Goal: Book appointment/travel/reservation

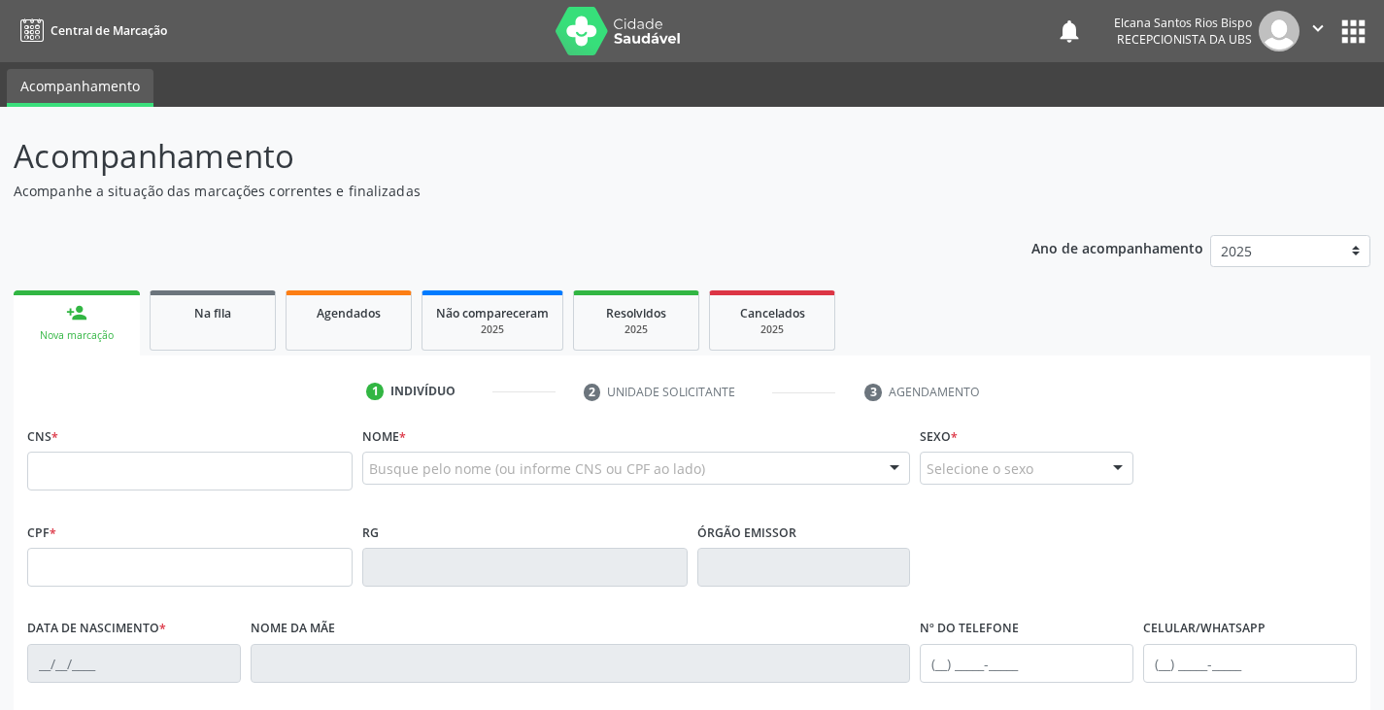
click at [193, 479] on input "text" at bounding box center [189, 471] width 325 height 39
type input "700 7049 9615 9977"
type input "019.569.535-66"
type input "[DATE]"
type input "[PERSON_NAME]"
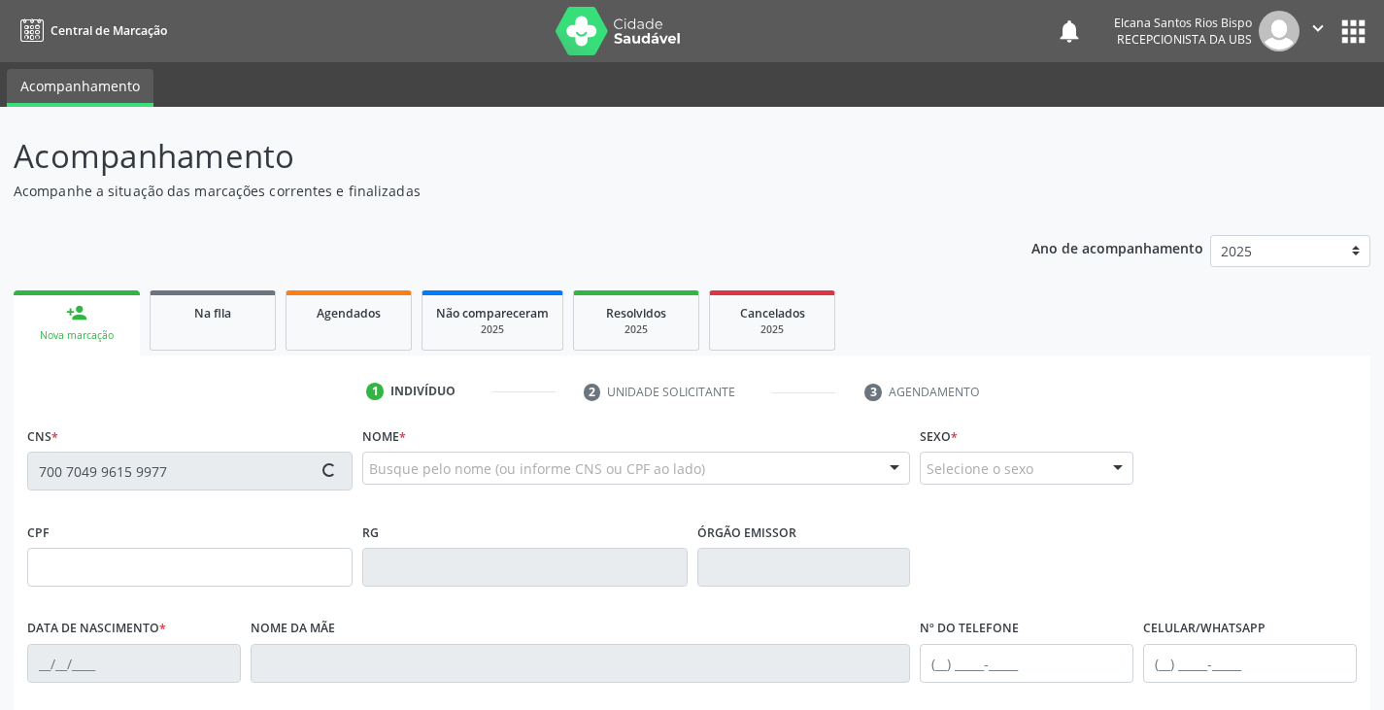
type input "[PHONE_NUMBER]"
type input "122"
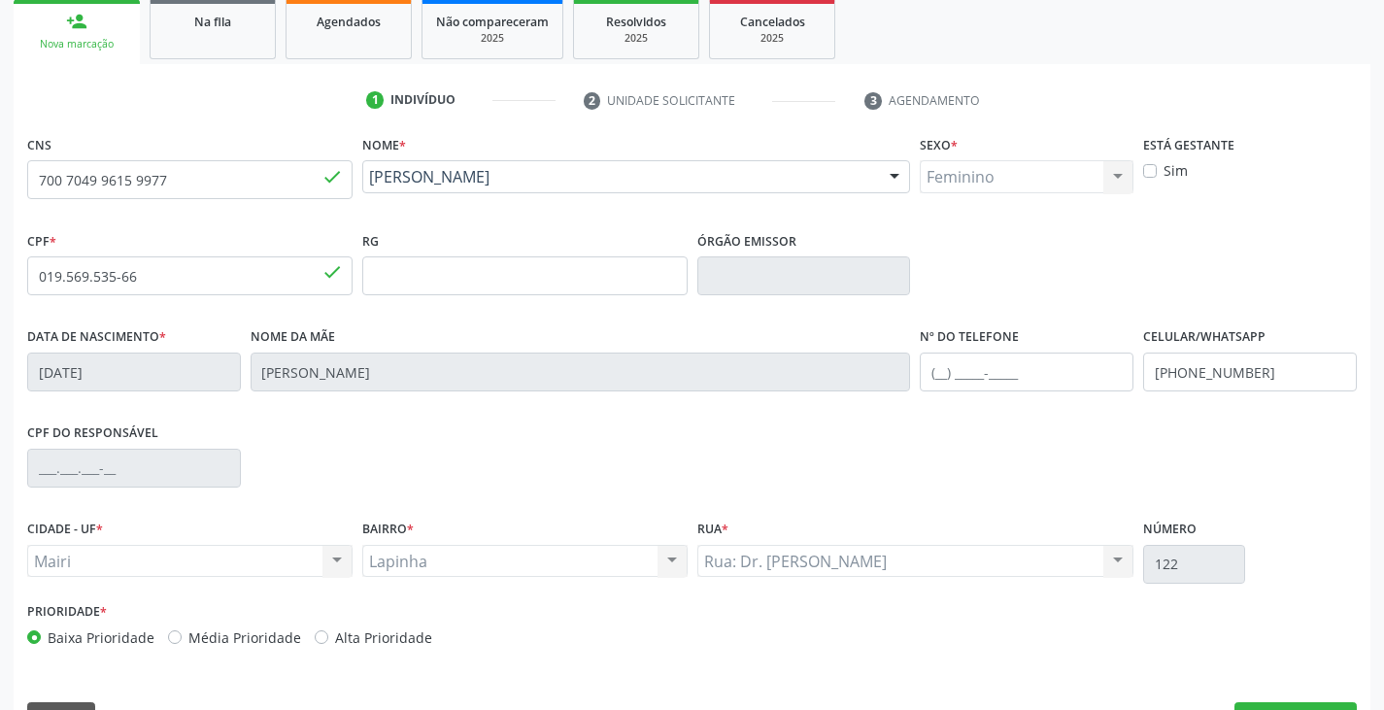
scroll to position [343, 0]
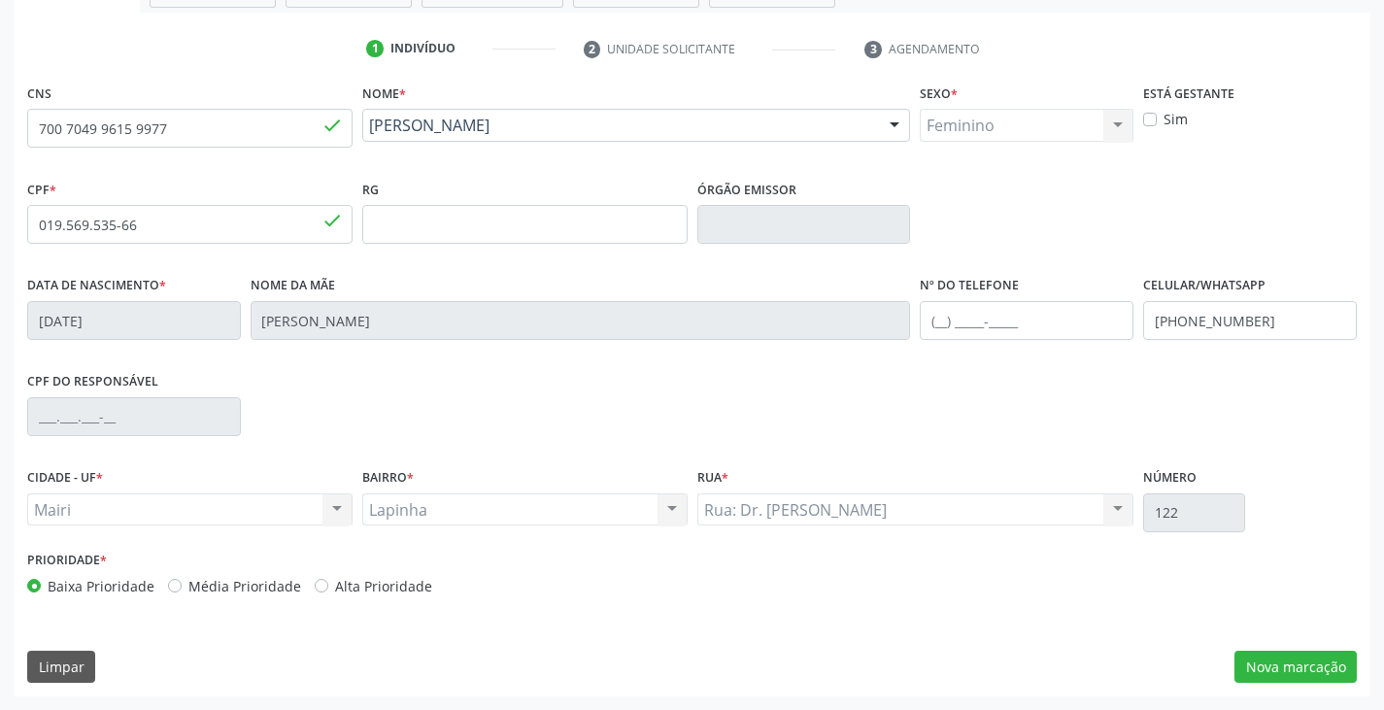
click at [372, 586] on label "Alta Prioridade" at bounding box center [383, 586] width 97 height 20
click at [328, 586] on input "Alta Prioridade" at bounding box center [322, 584] width 14 height 17
radio input "true"
click at [974, 318] on input "text" at bounding box center [1027, 320] width 214 height 39
click at [966, 324] on input "[PHONE_NUMBER]" at bounding box center [1027, 320] width 214 height 39
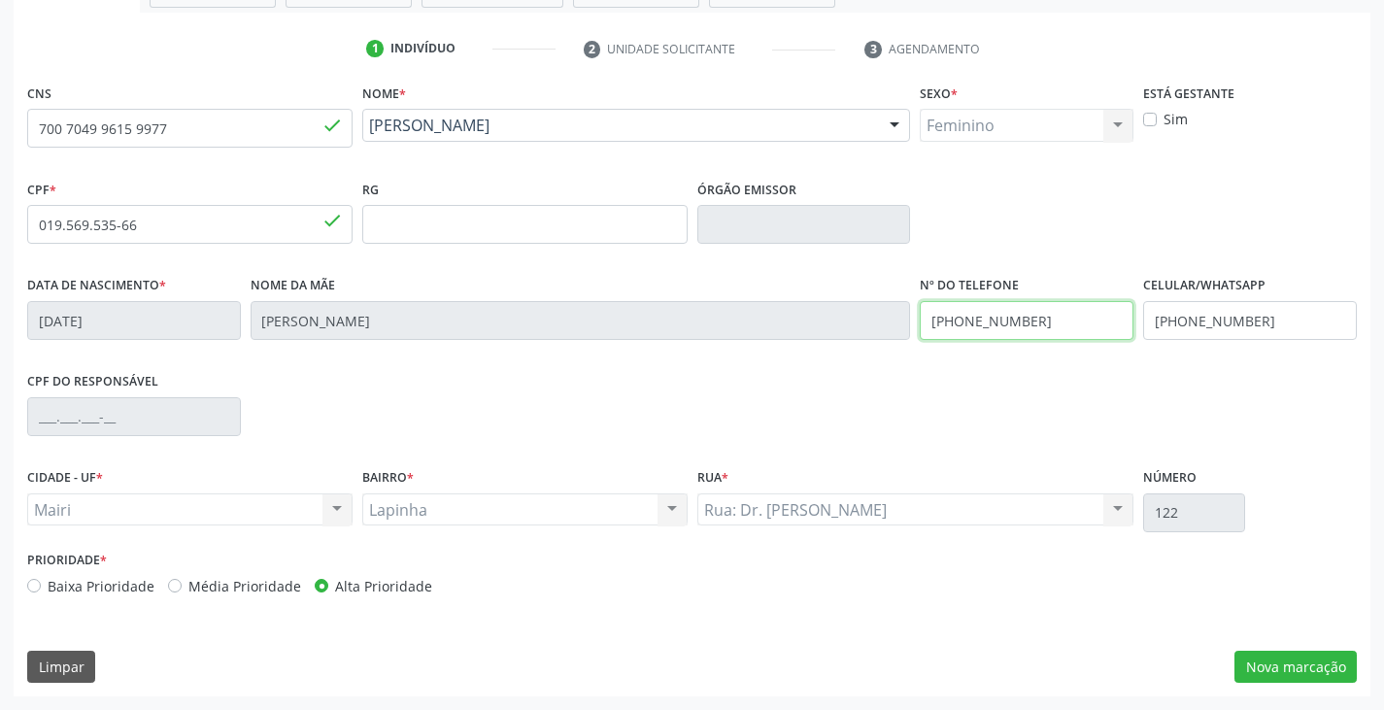
click at [1034, 323] on input "[PHONE_NUMBER]" at bounding box center [1027, 320] width 214 height 39
type input "[PHONE_NUMBER]"
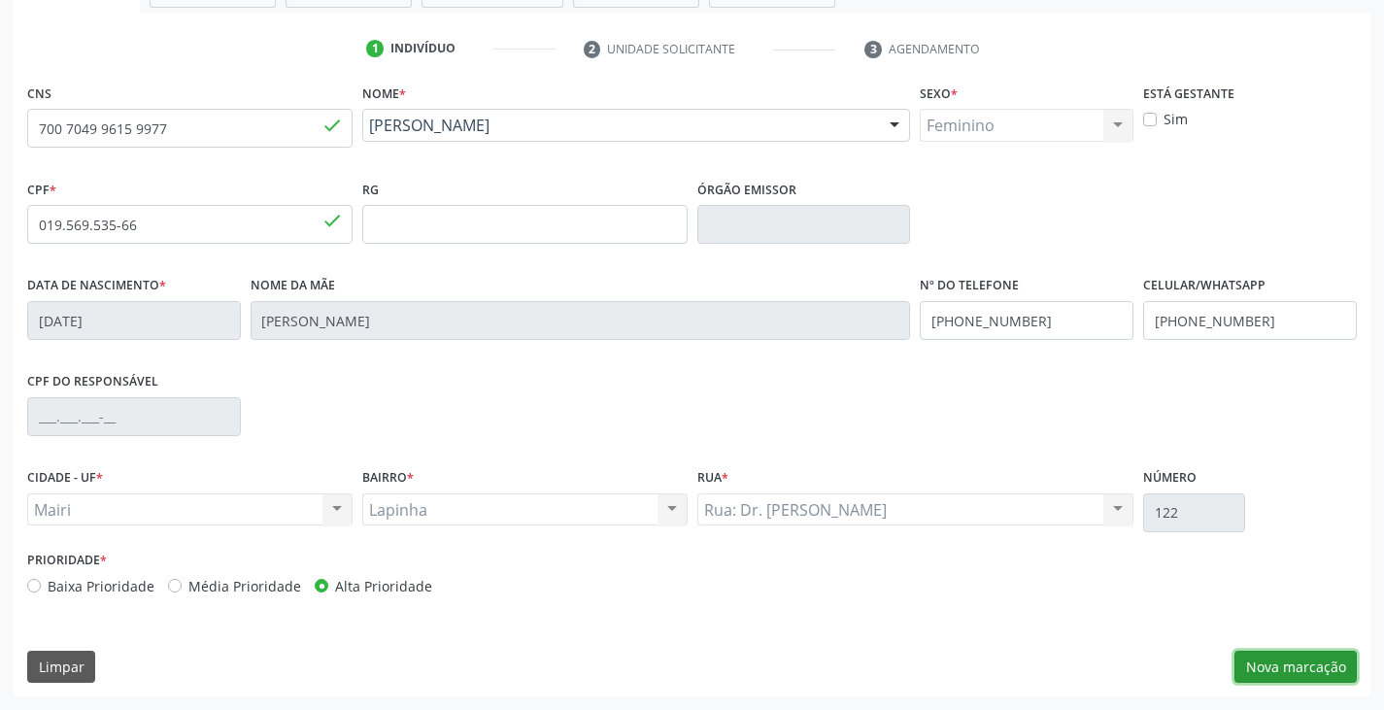
click at [1288, 657] on button "Nova marcação" at bounding box center [1295, 667] width 122 height 33
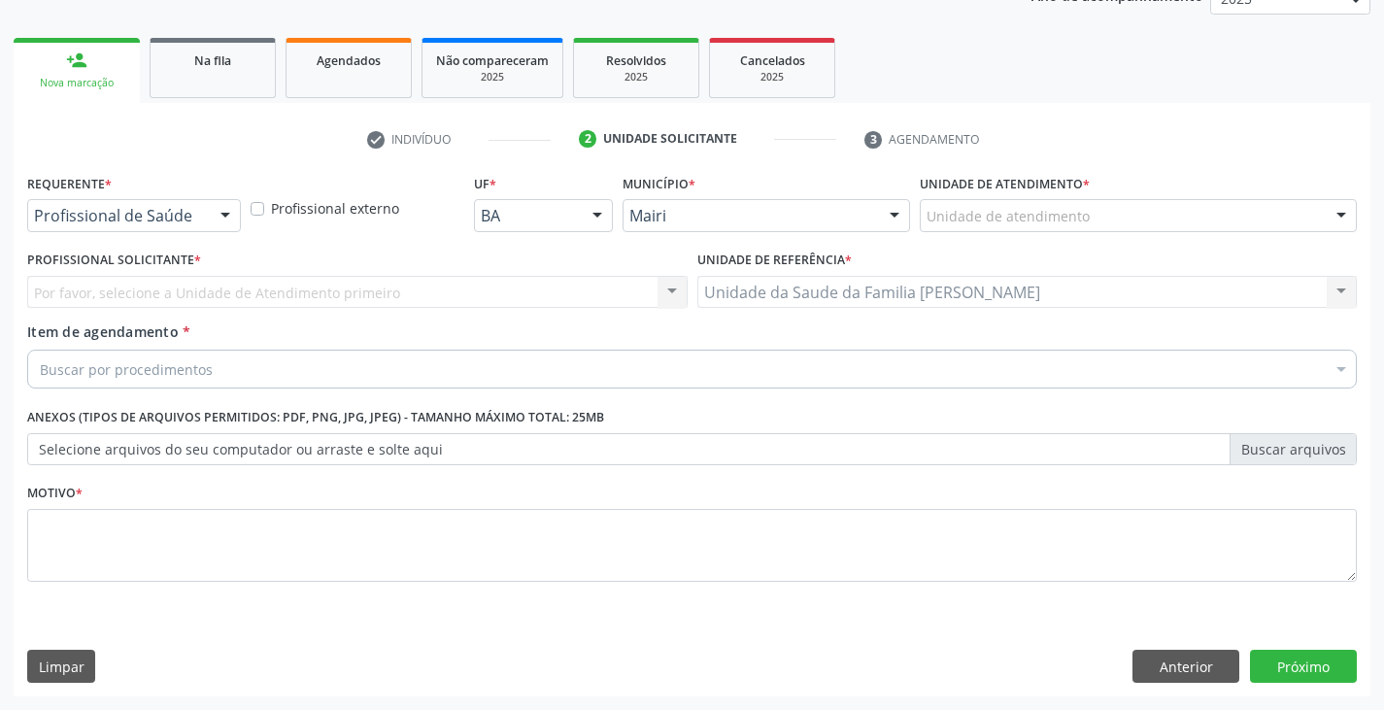
scroll to position [253, 0]
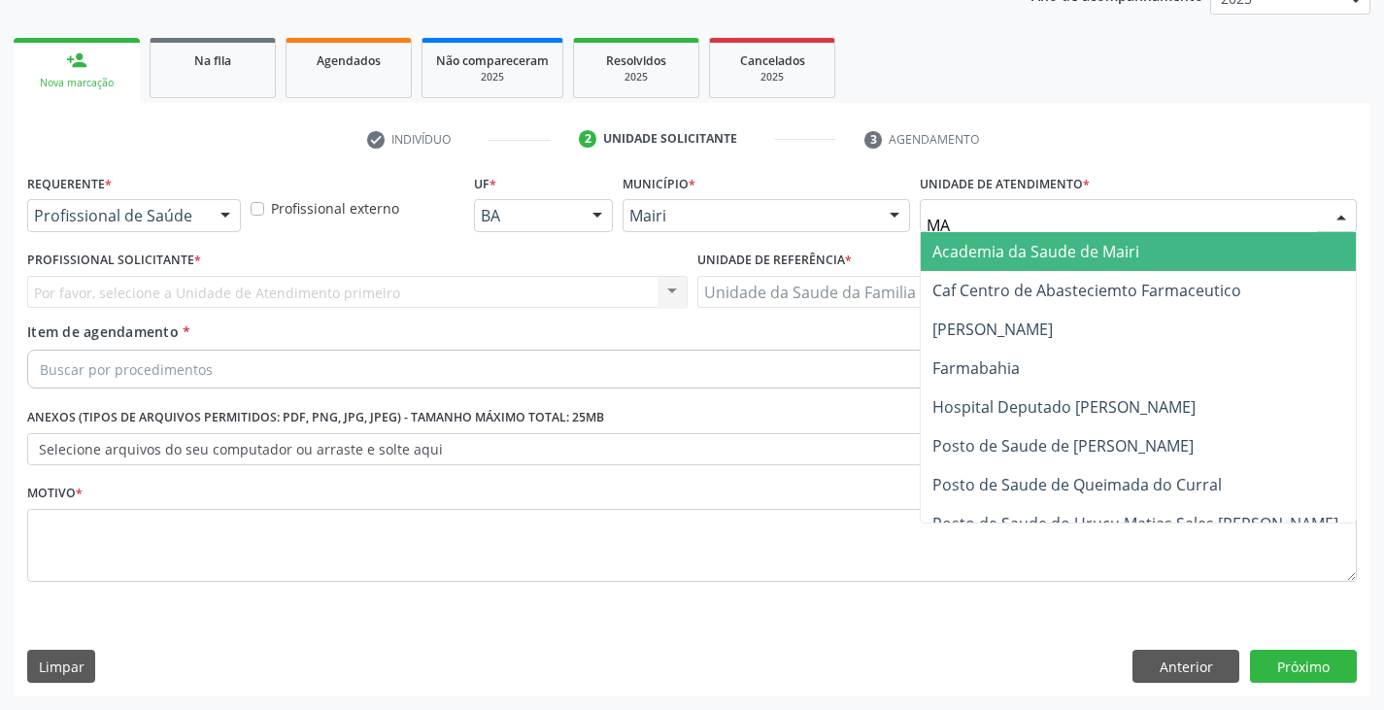
type input "MAR"
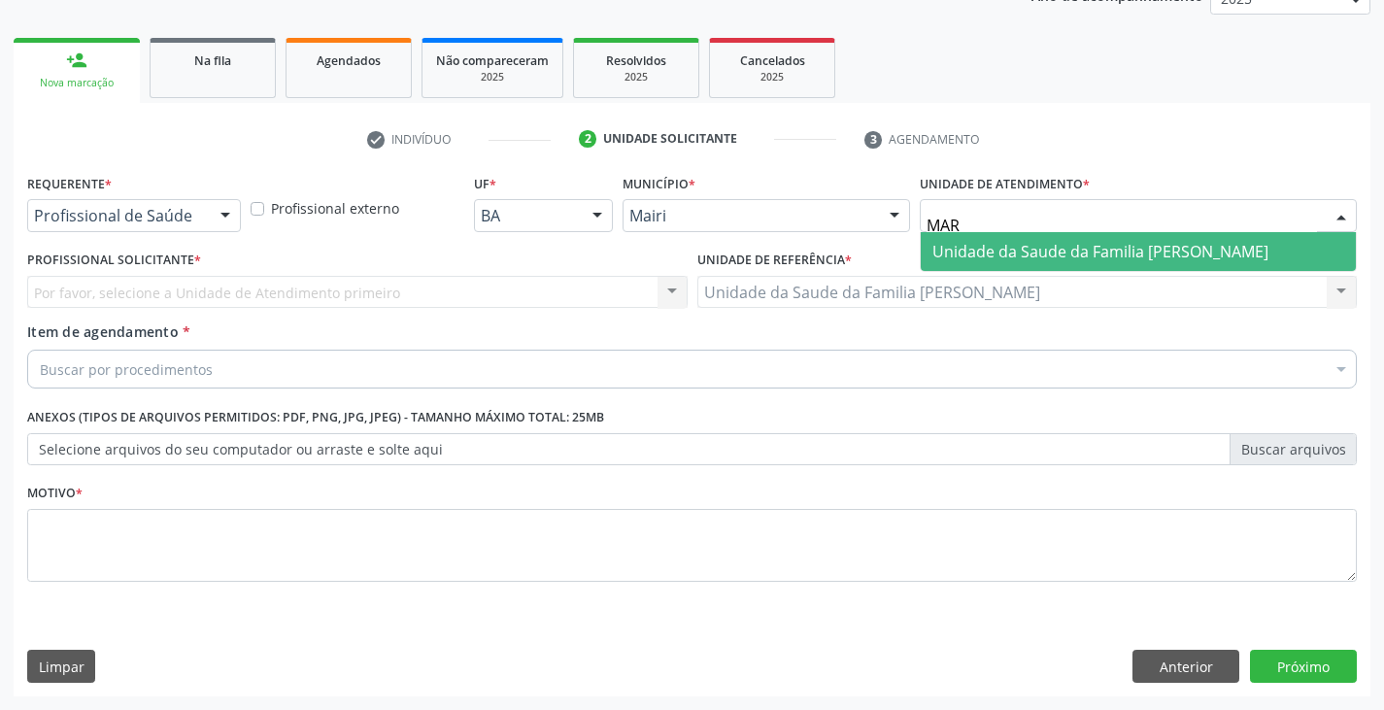
click at [1013, 268] on span "Unidade da Saude da Familia [PERSON_NAME]" at bounding box center [1138, 251] width 435 height 39
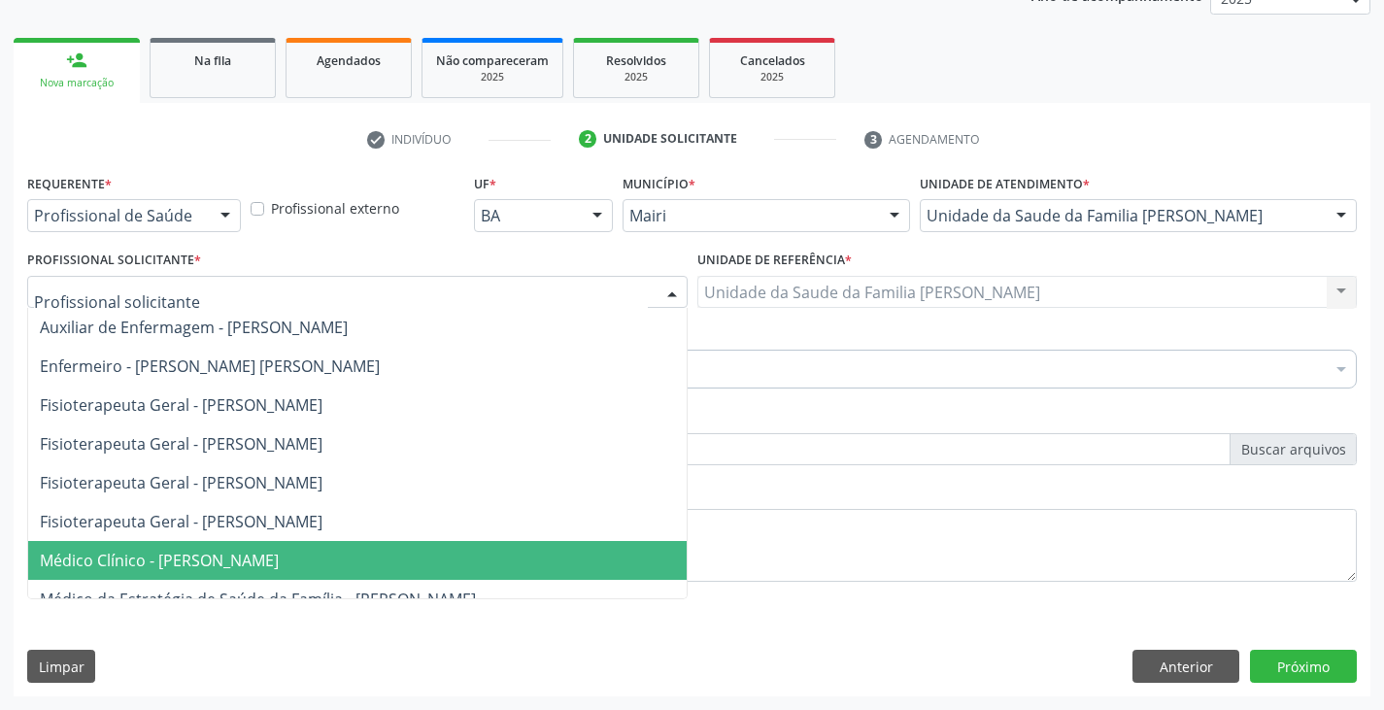
scroll to position [331, 0]
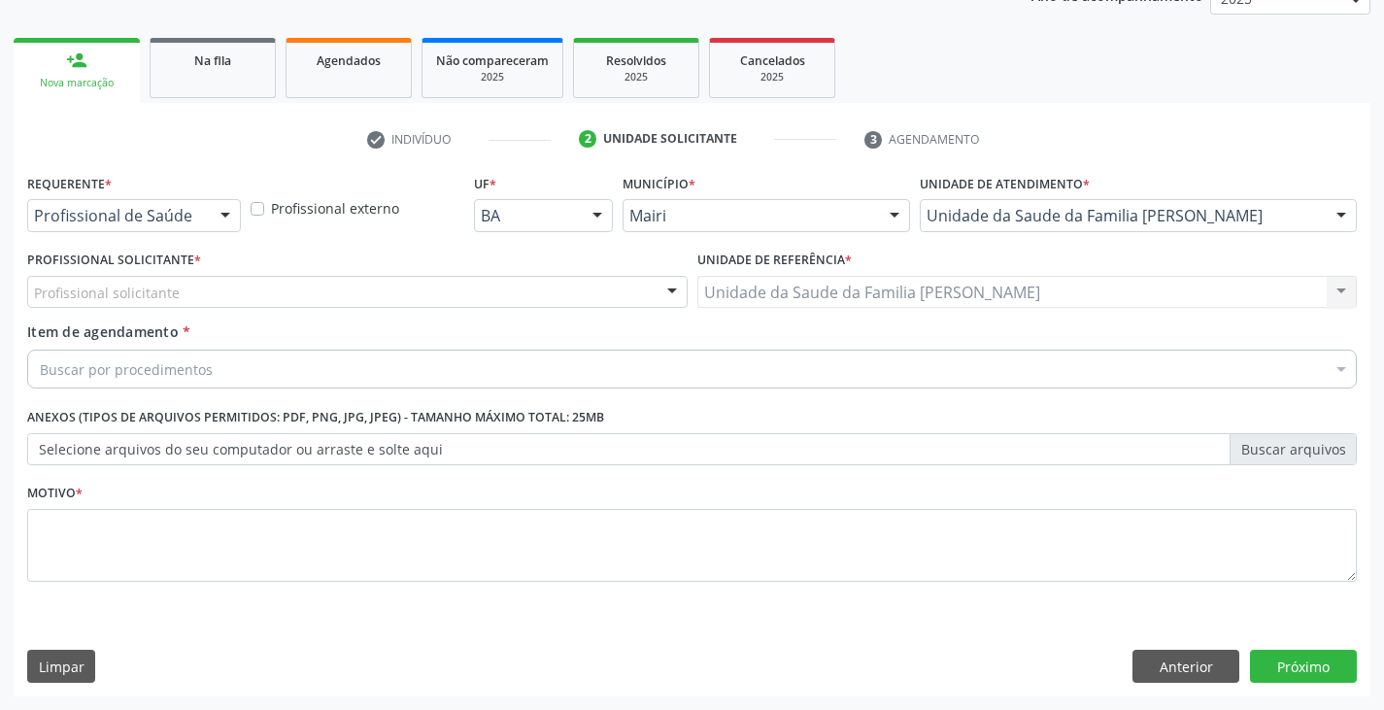
click at [891, 247] on div "Unidade de referência * Unidade da Saude da Familia [PERSON_NAME] Unidade da Sa…" at bounding box center [1027, 277] width 660 height 62
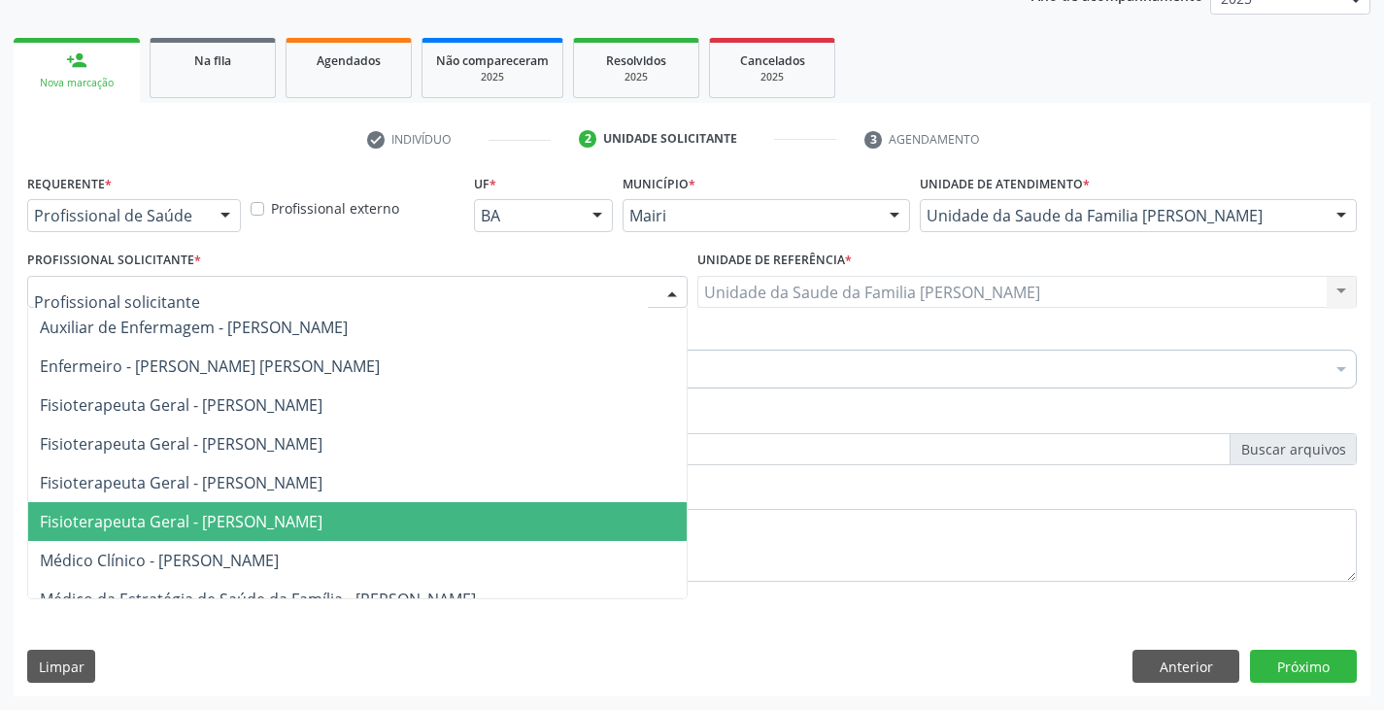
scroll to position [97, 0]
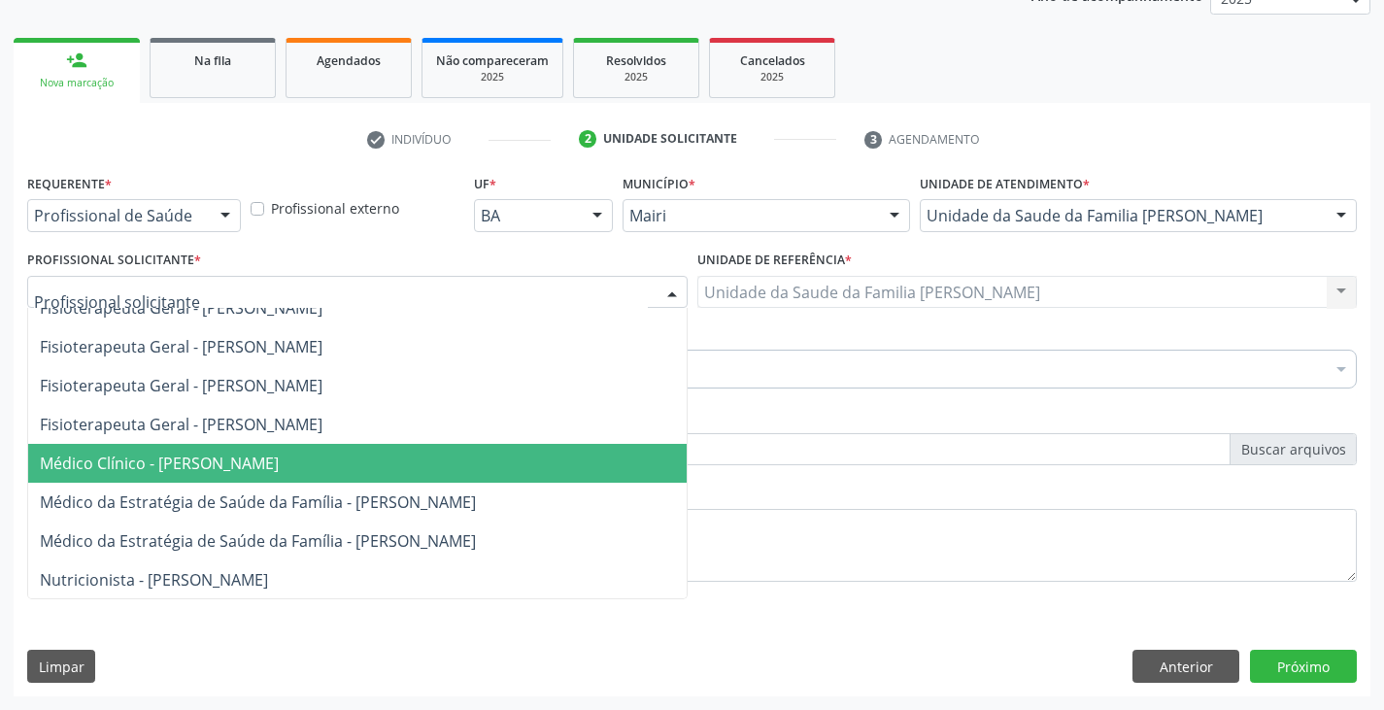
click at [243, 462] on span "Médico Clínico - [PERSON_NAME]" at bounding box center [159, 463] width 239 height 21
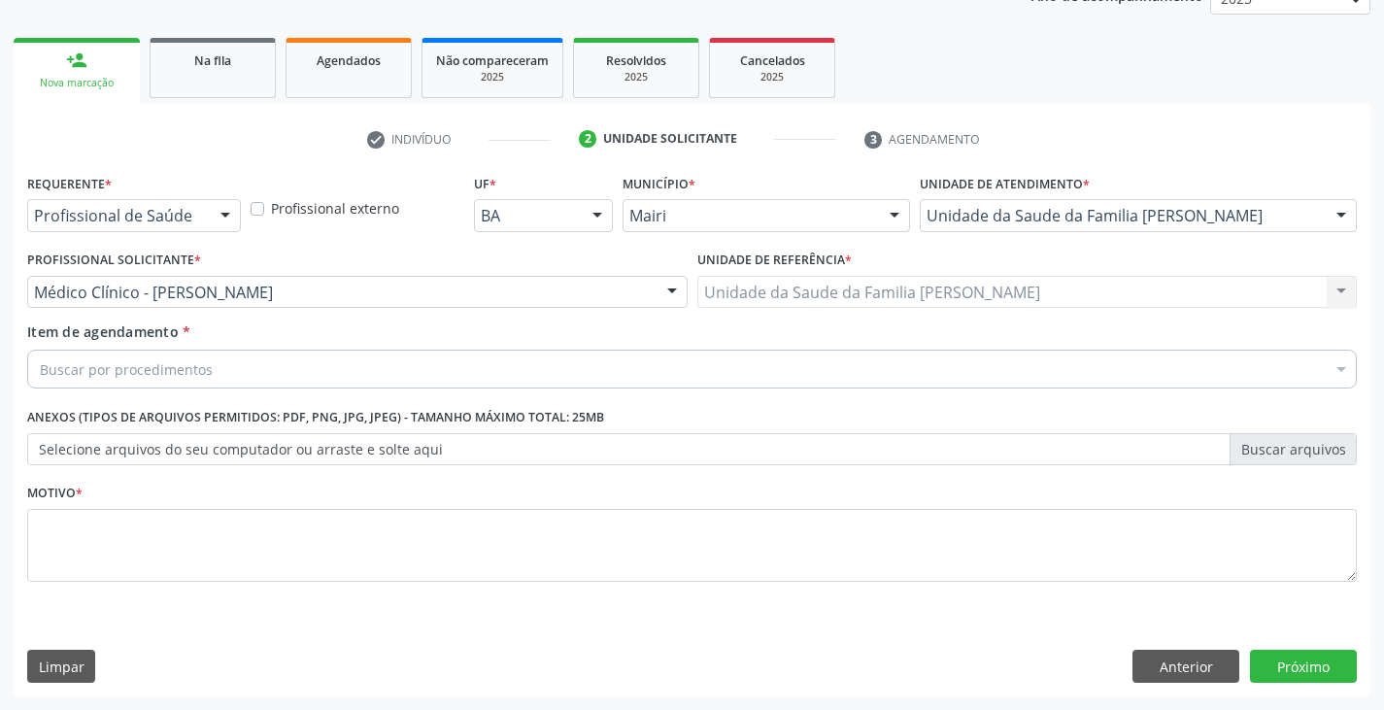
click at [215, 365] on div "Buscar por procedimentos" at bounding box center [692, 369] width 1330 height 39
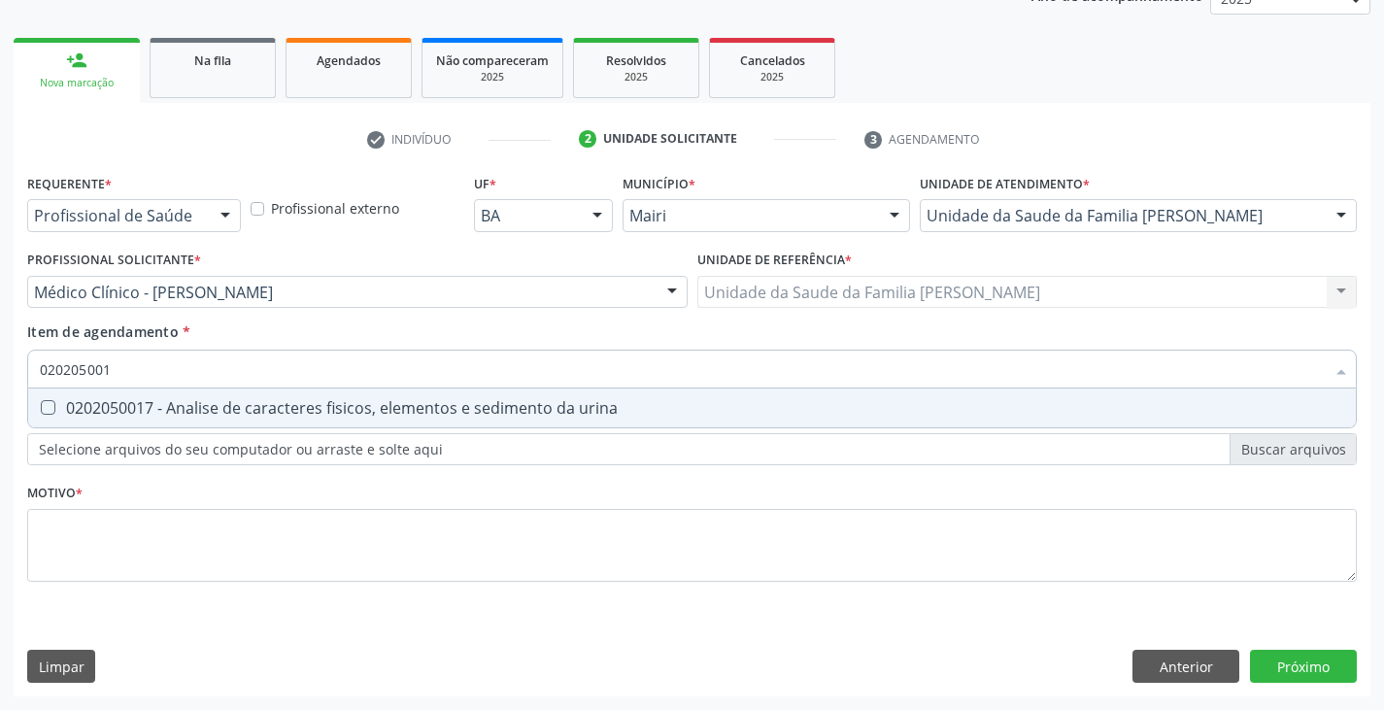
type input "0202050017"
click at [206, 403] on div "0202050017 - Analise de caracteres fisicos, elementos e sedimento da urina" at bounding box center [692, 408] width 1304 height 16
checkbox urina "true"
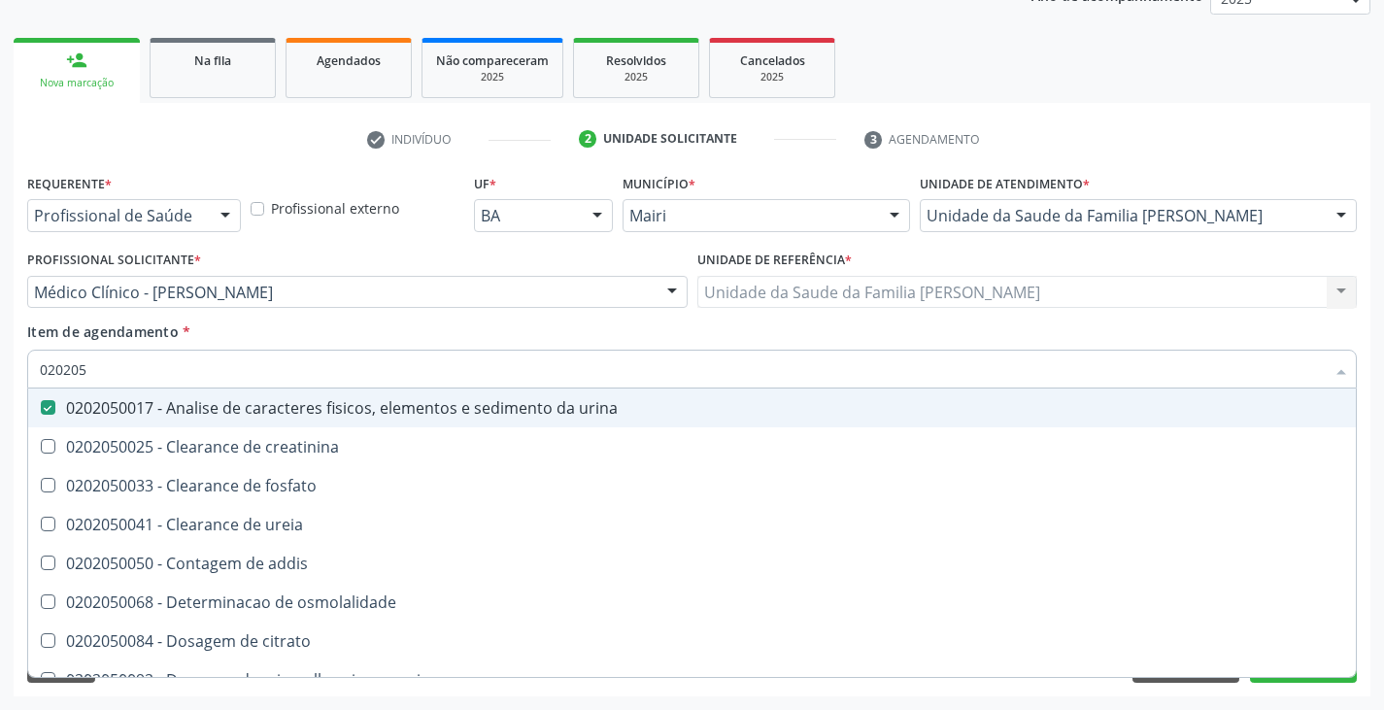
type input "02020"
checkbox urina "false"
checkbox ureia "true"
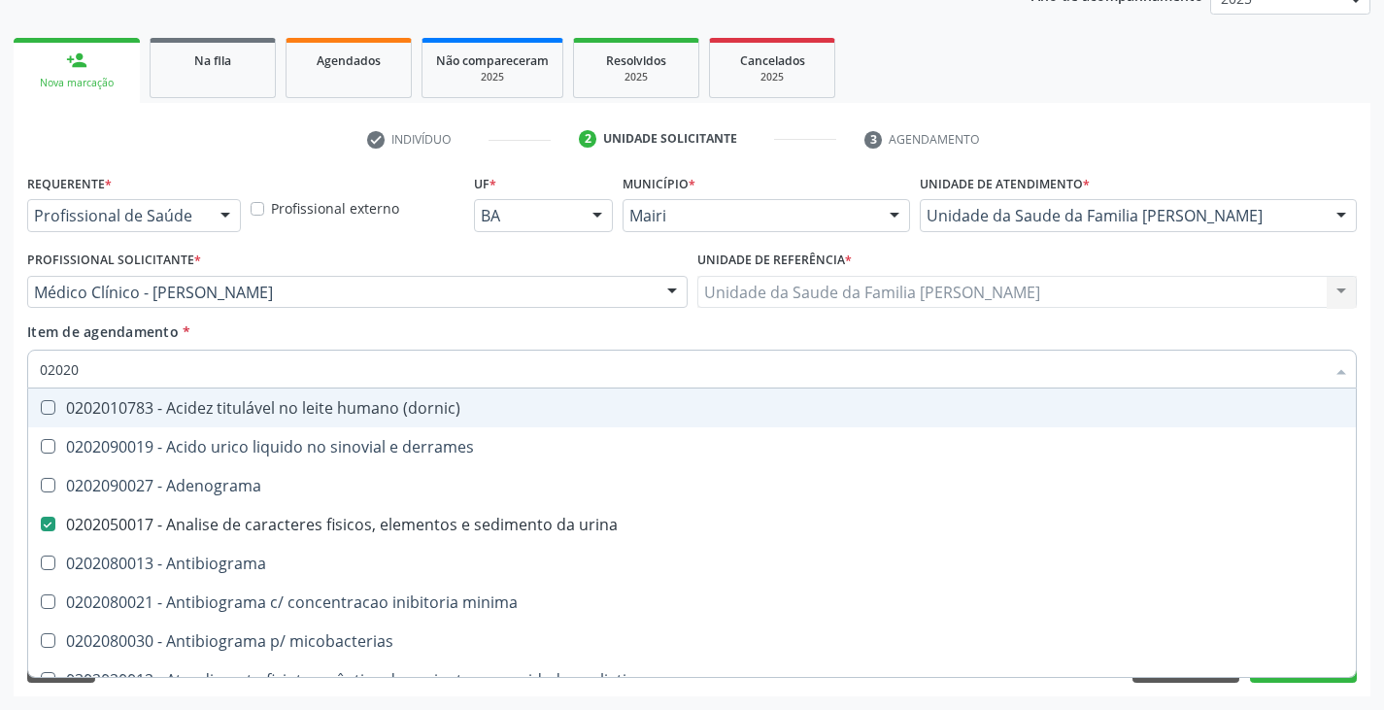
type input "020204"
checkbox urina "false"
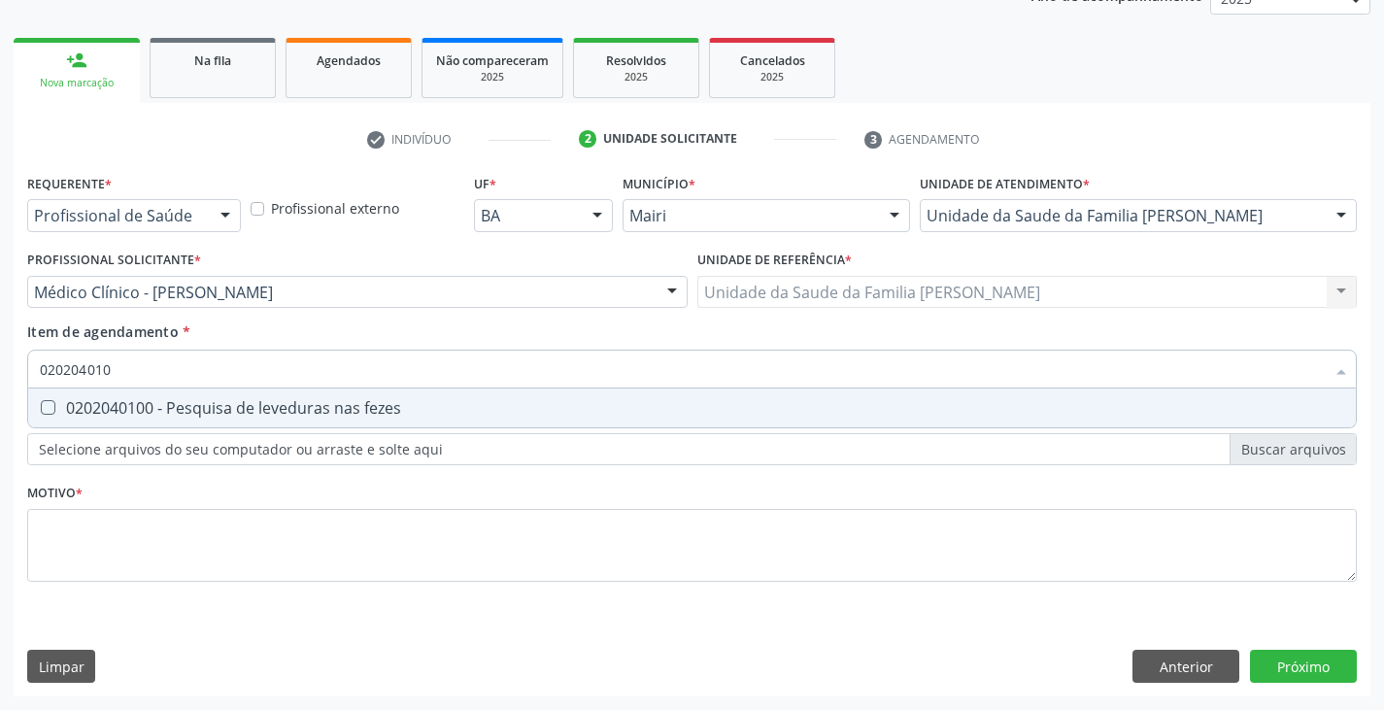
type input "0202040100"
click at [205, 404] on div "0202040100 - Pesquisa de leveduras nas fezes" at bounding box center [692, 408] width 1304 height 16
checkbox fezes "true"
type input "02020401"
checkbox fezes "false"
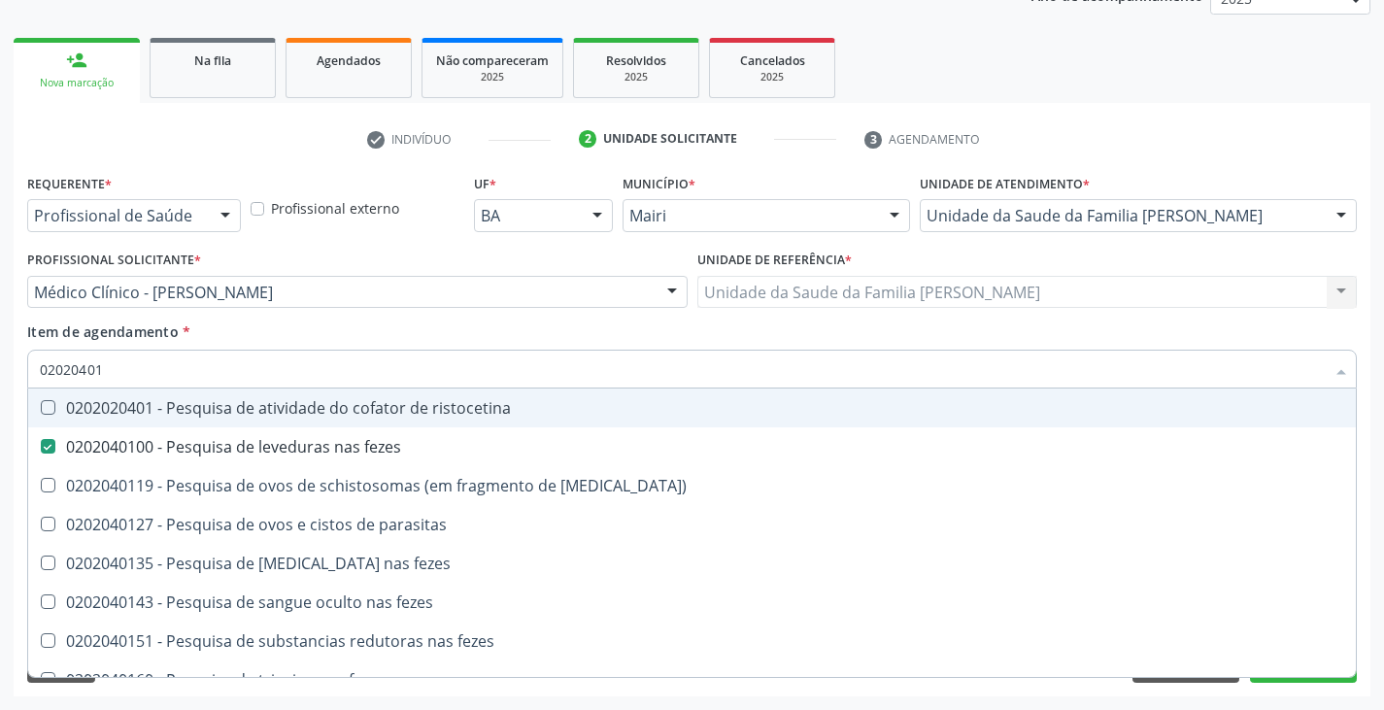
type input "0202040"
checkbox fezes "false"
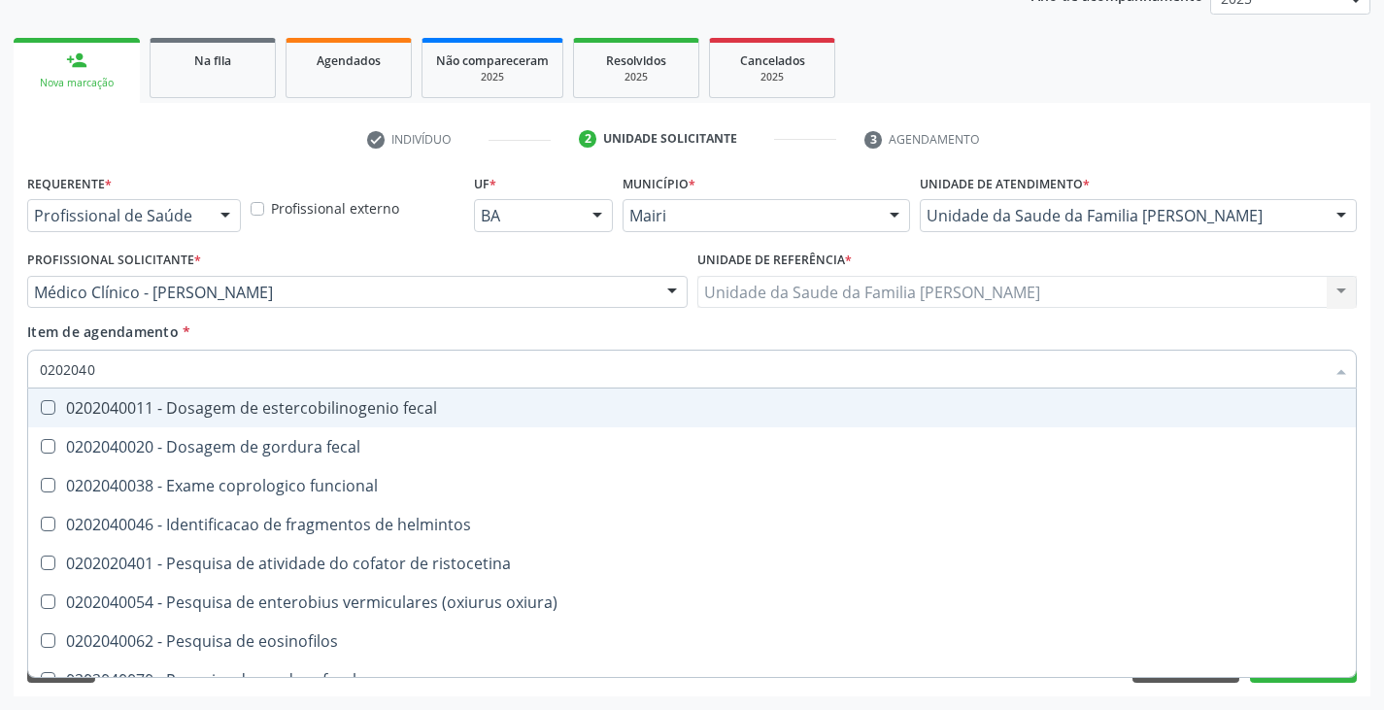
type input "020204"
checkbox fezes "false"
checkbox fezes "true"
type input "02020"
checkbox helmintos "true"
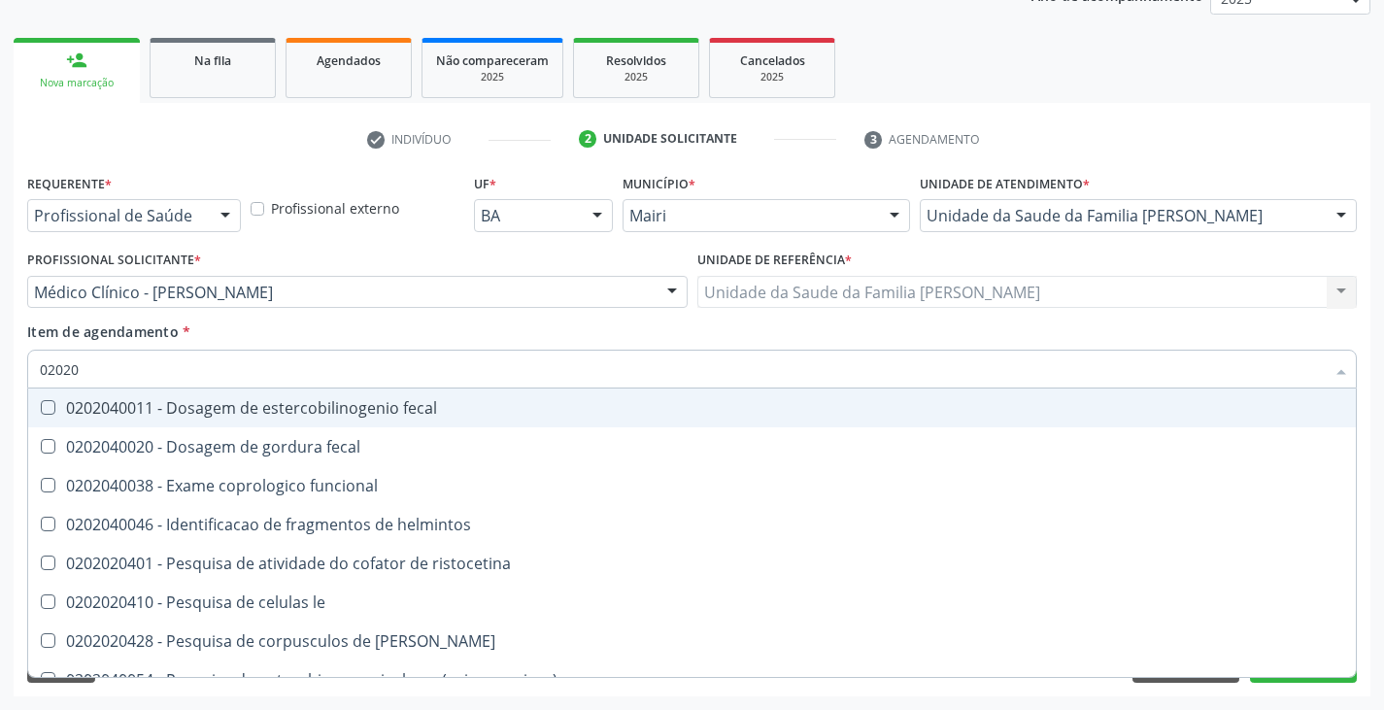
checkbox fezes "false"
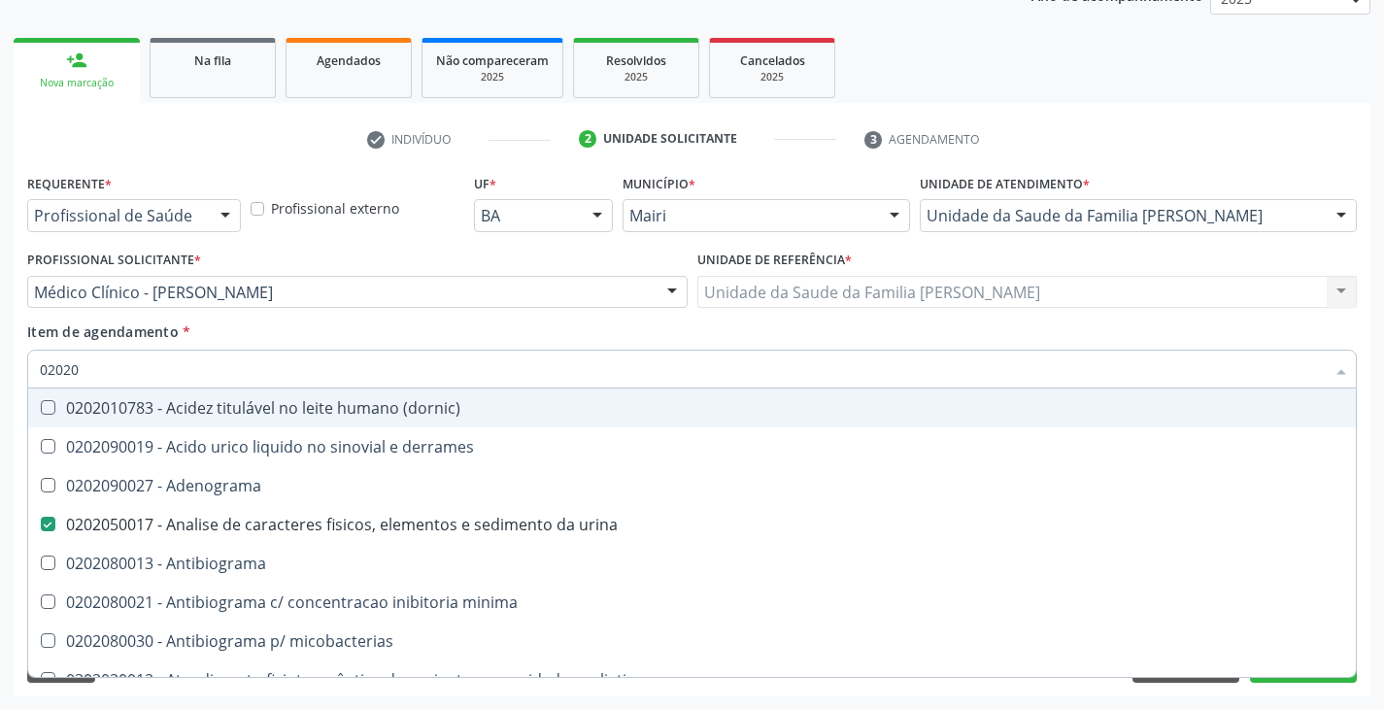
type input "020201"
checkbox urina "false"
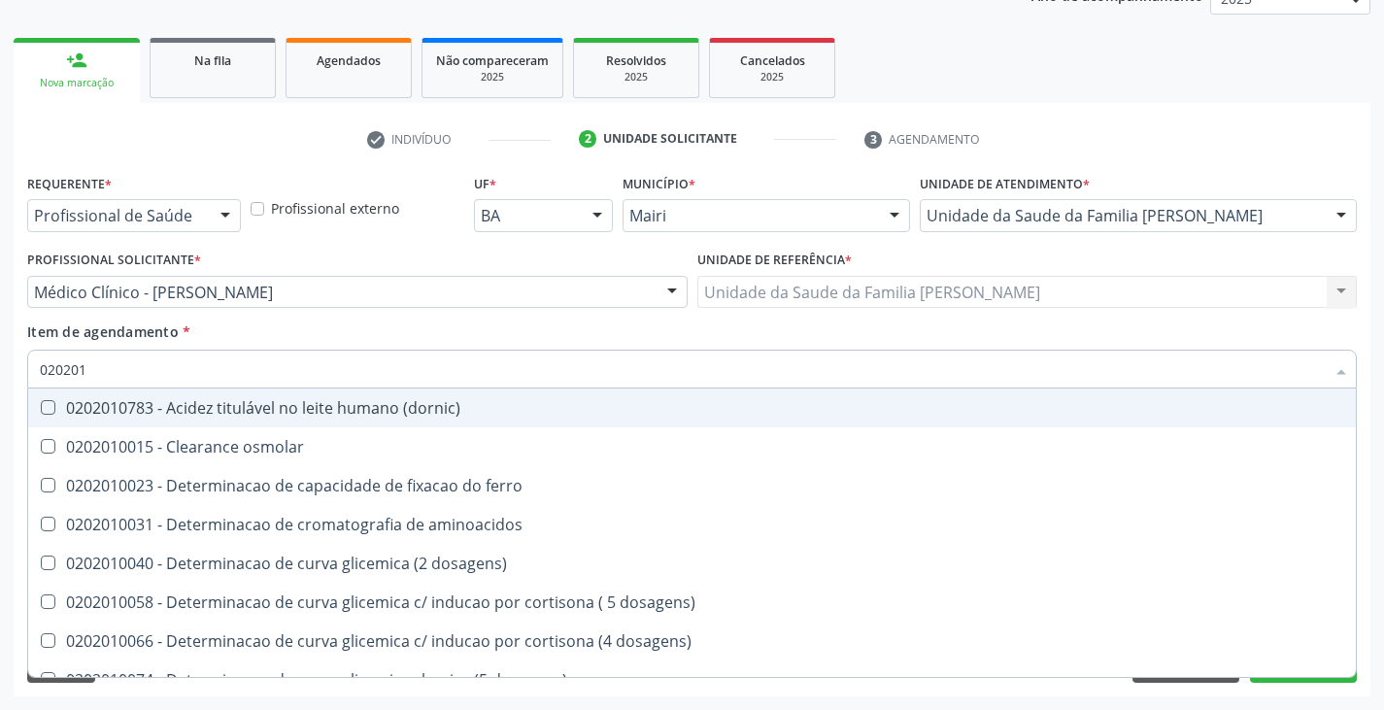
type input "02020"
checkbox aminoacidos "true"
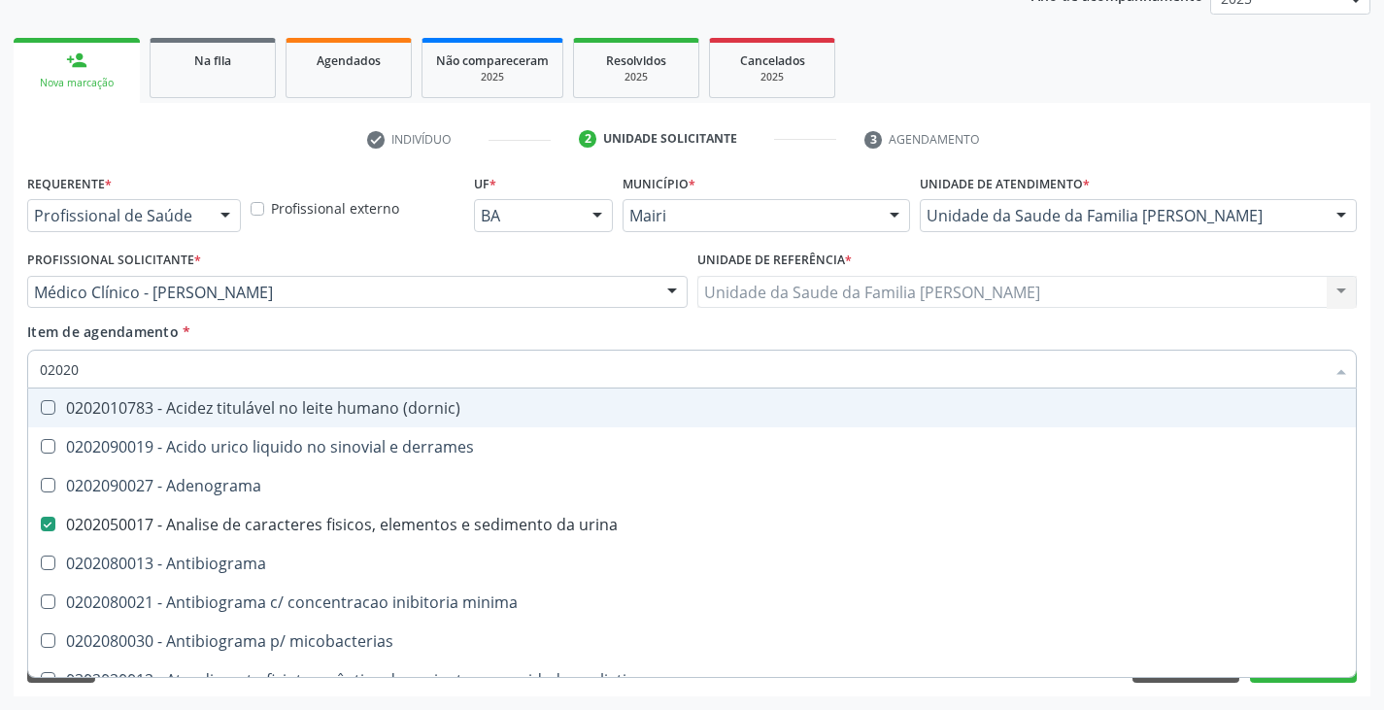
type input "020203"
checkbox urina "false"
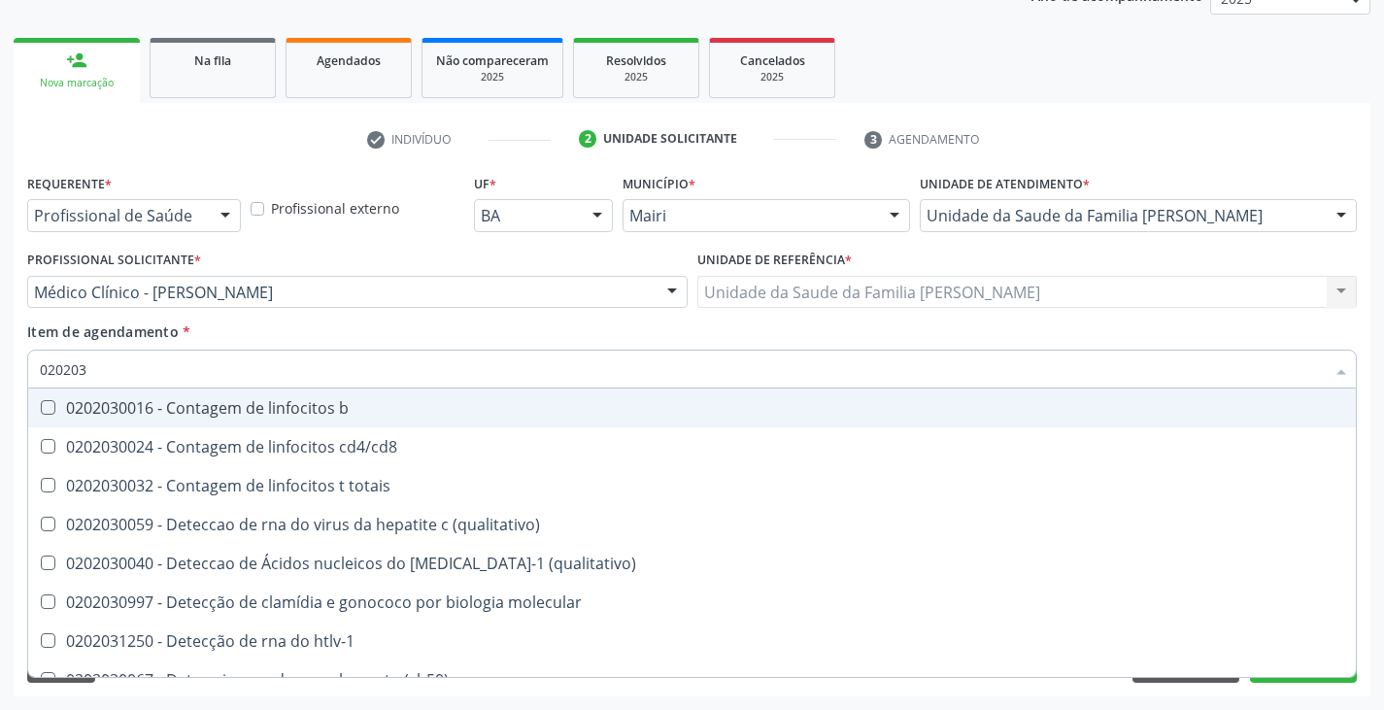
type input "0202038"
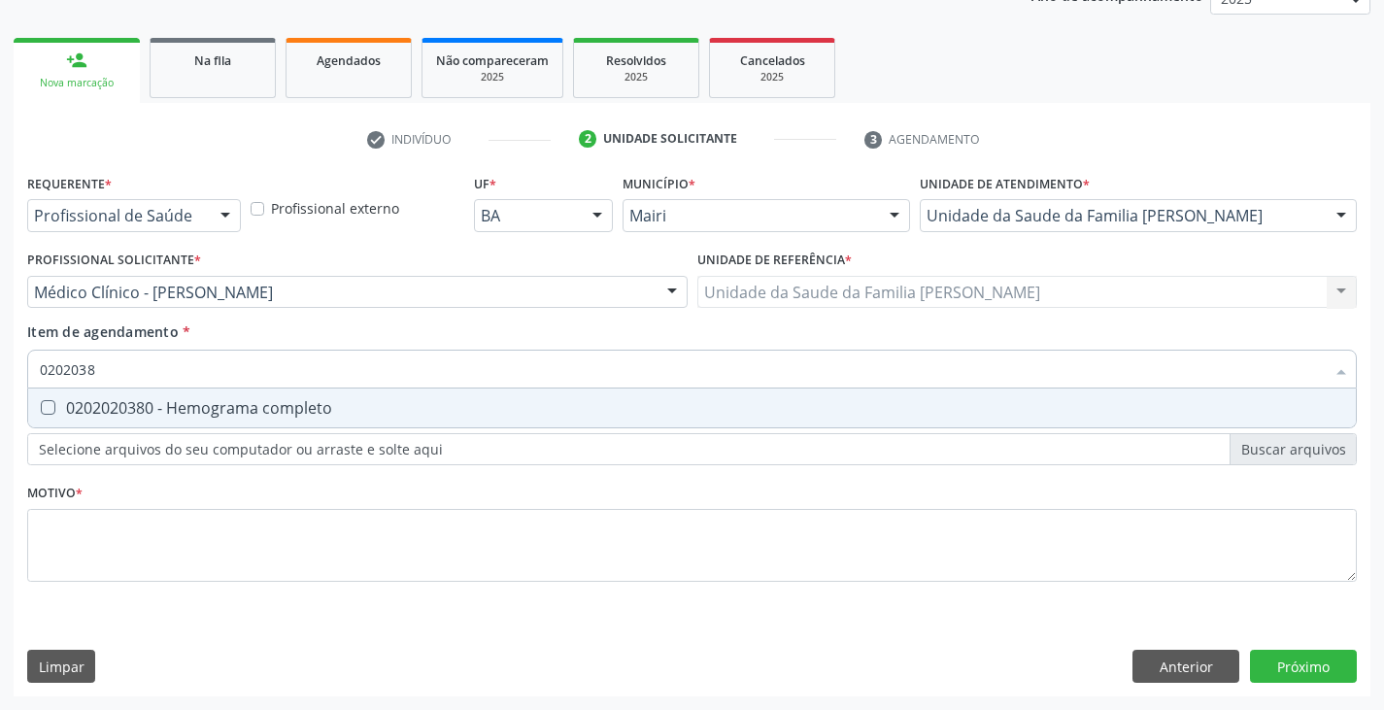
click at [205, 404] on div "0202020380 - Hemograma completo" at bounding box center [692, 408] width 1304 height 16
checkbox completo "true"
type input "020203"
checkbox completo "false"
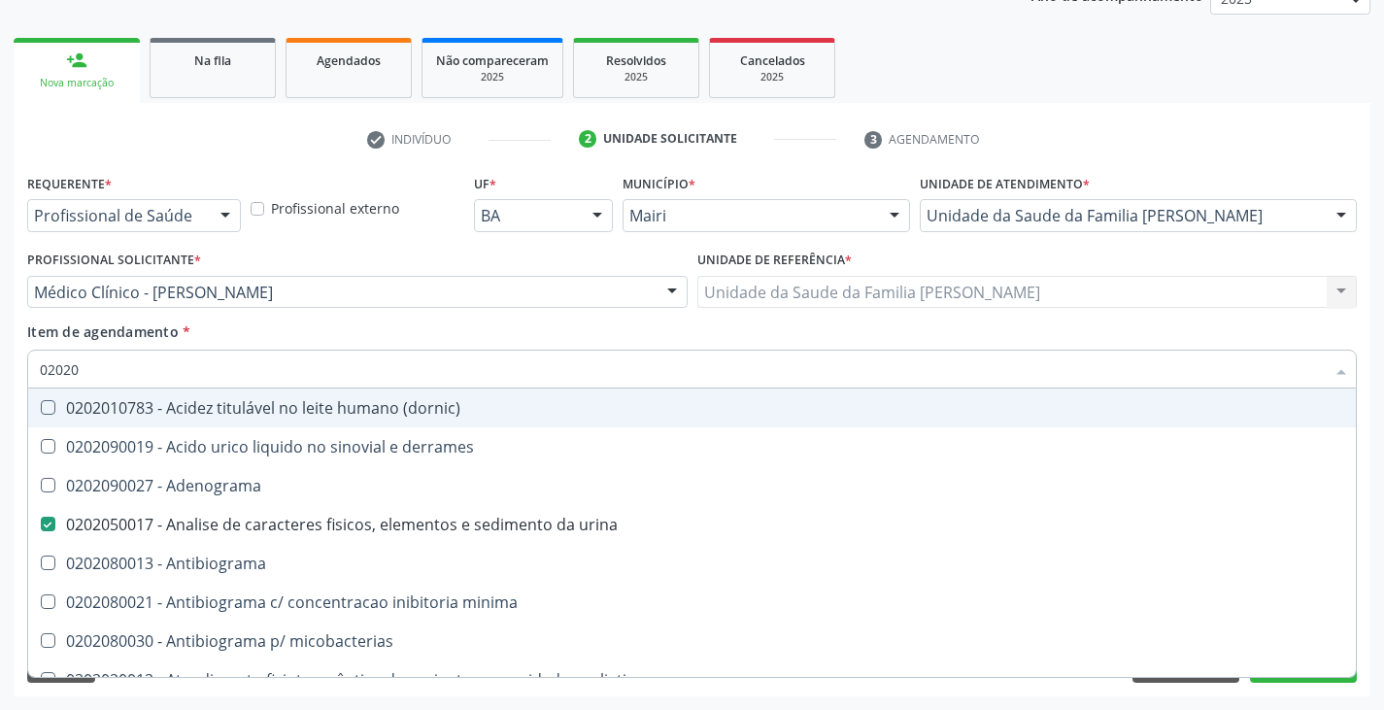
type input "020201"
checkbox urina "false"
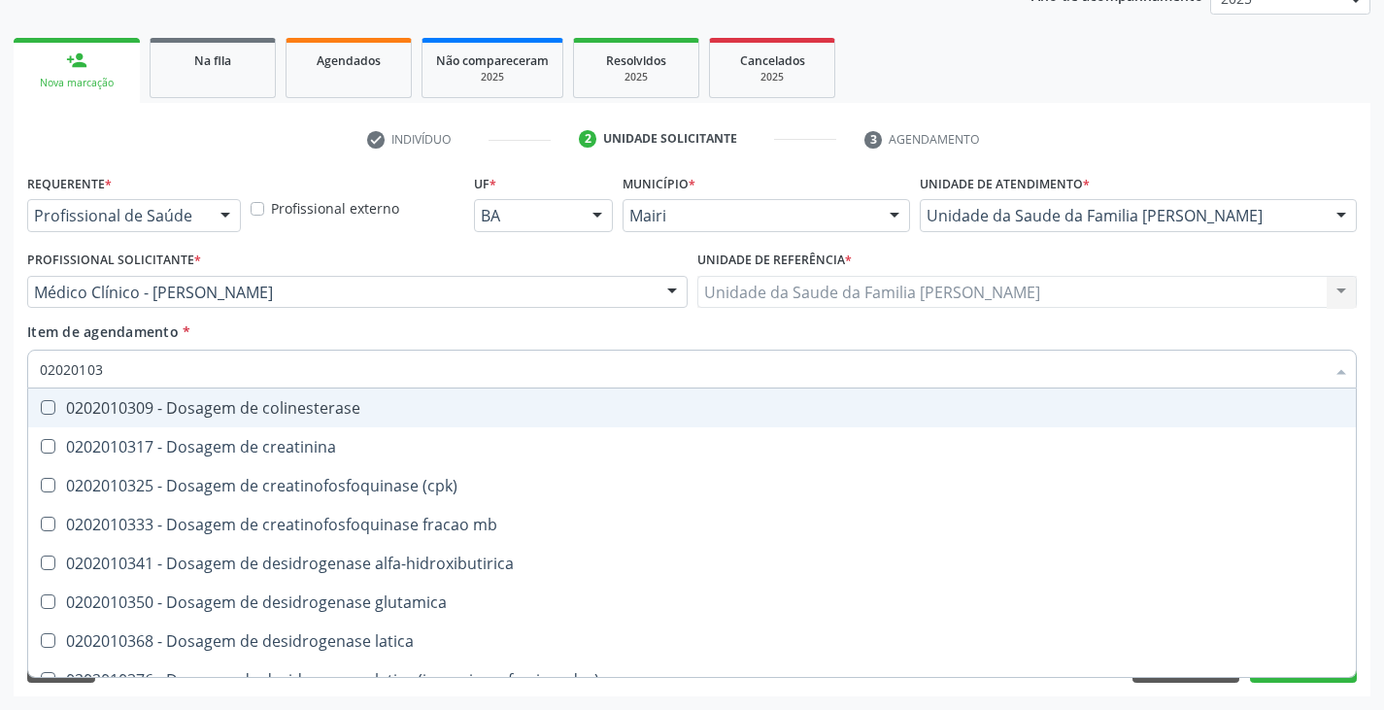
type input "020201031"
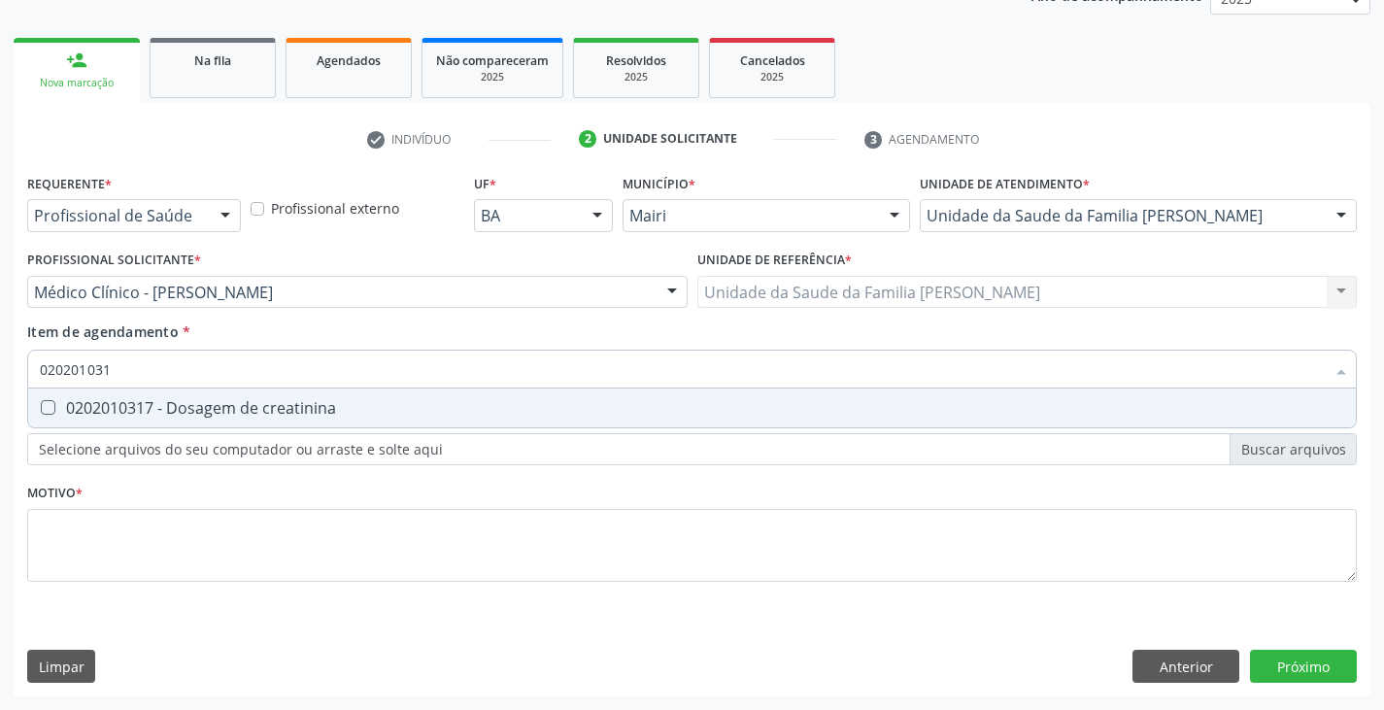
click at [205, 404] on div "0202010317 - Dosagem de creatinina" at bounding box center [692, 408] width 1304 height 16
checkbox creatinina "true"
type input "02020103"
checkbox creatinina "false"
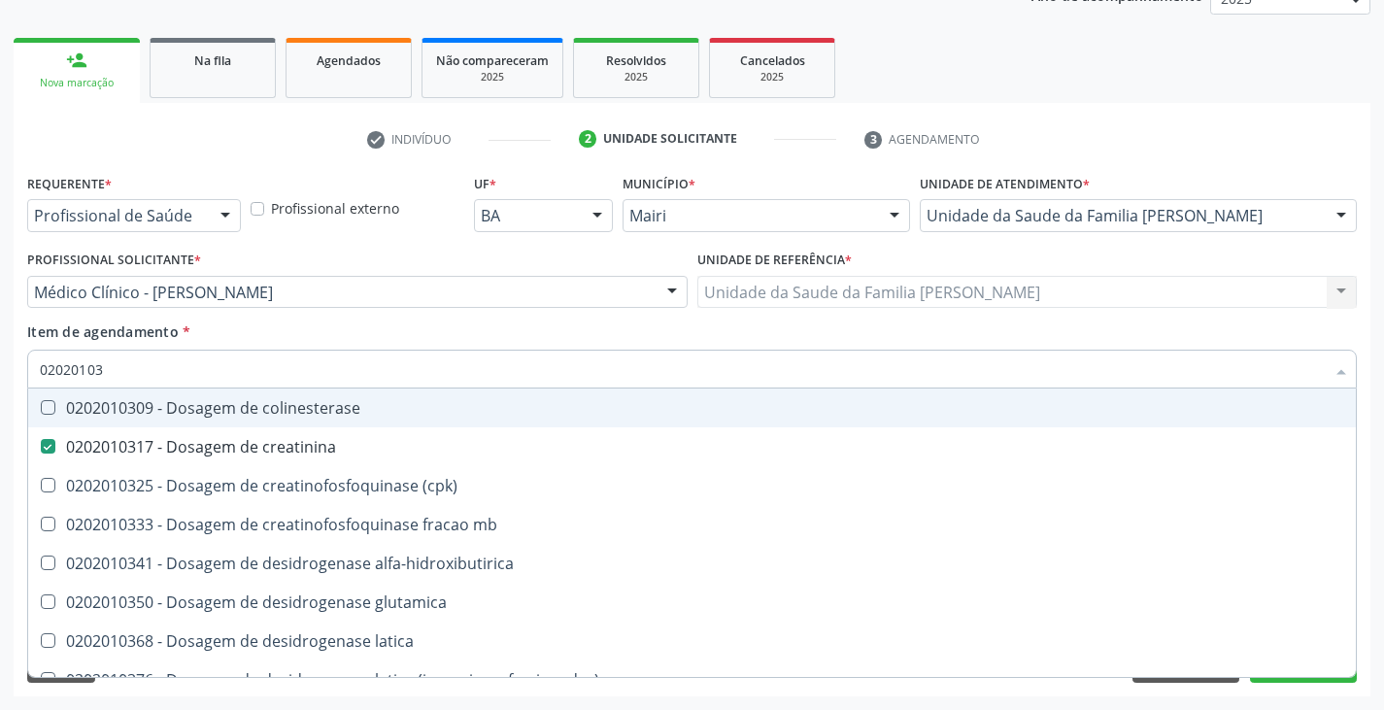
type input "0202010"
checkbox creatinina "false"
type input "020201064"
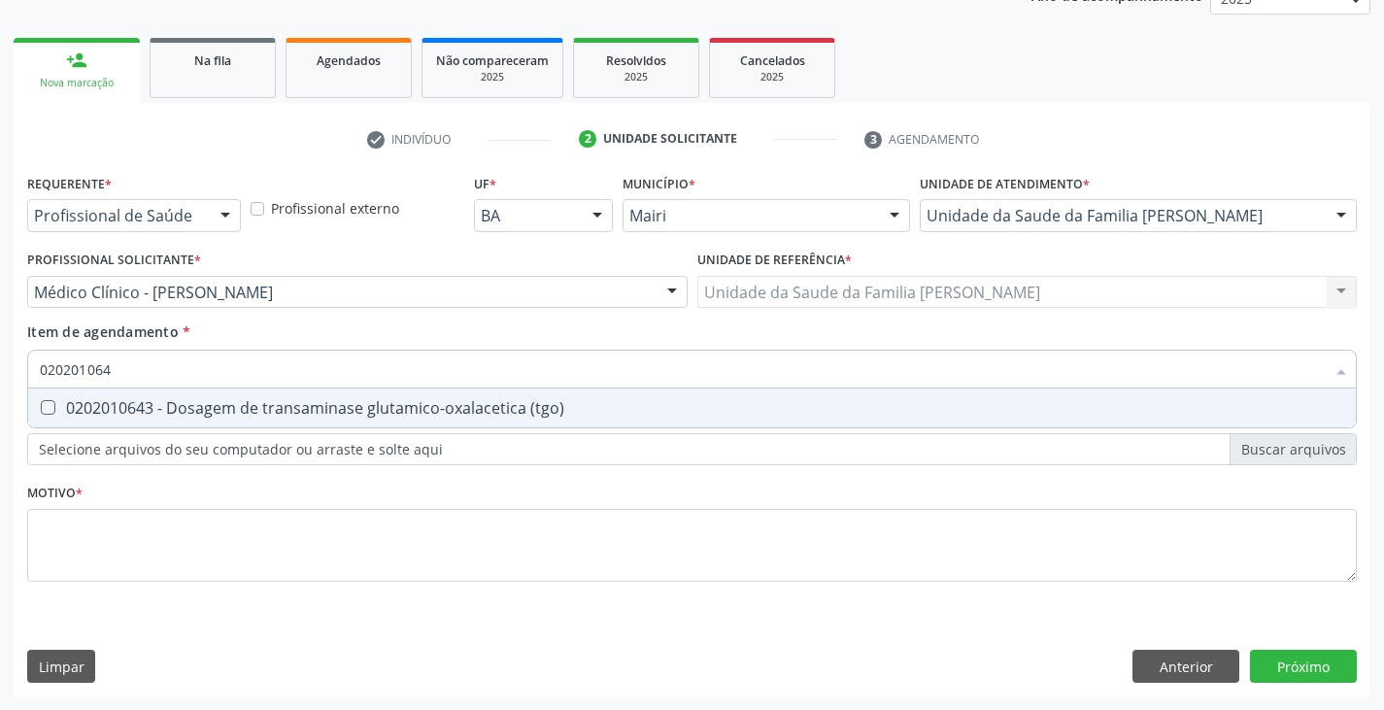
click at [205, 404] on div "0202010643 - Dosagem de transaminase glutamico-oxalacetica (tgo)" at bounding box center [692, 408] width 1304 height 16
checkbox \(tgo\) "true"
type input "02020106"
checkbox \(tgo\) "false"
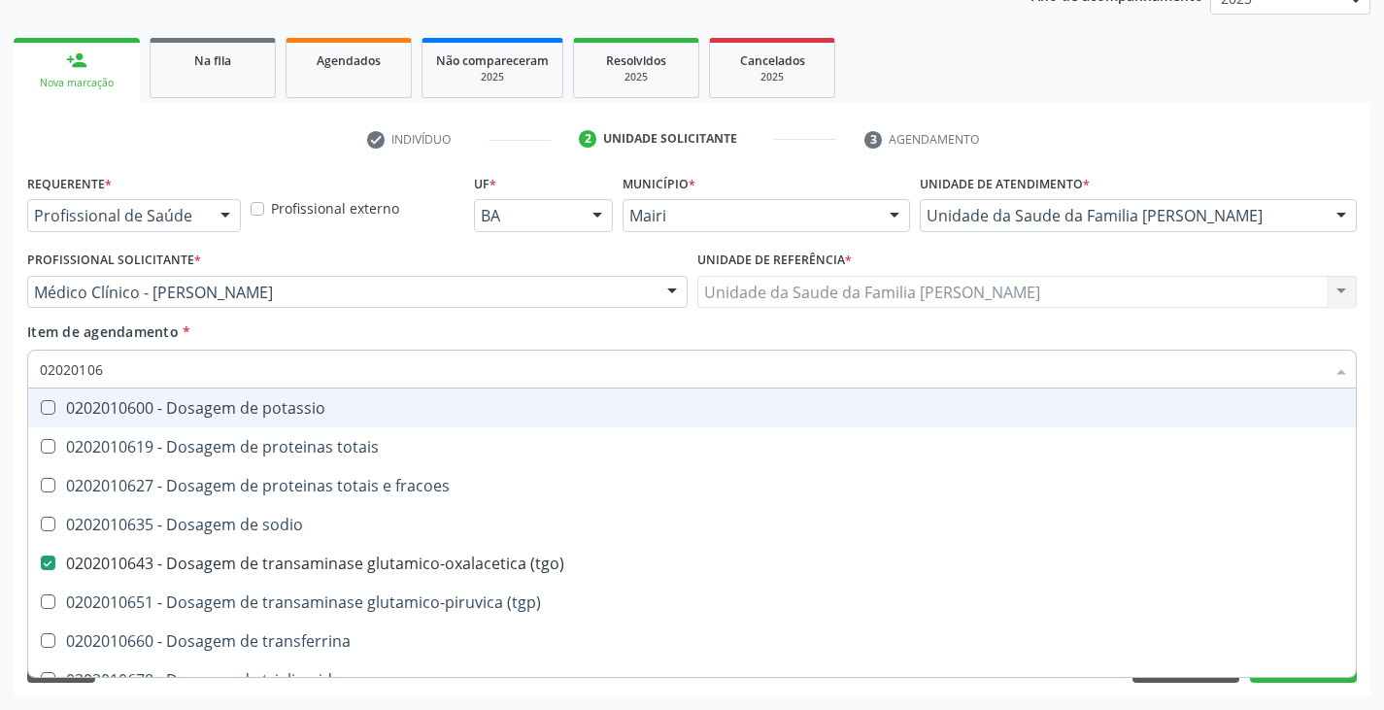
type input "020201065"
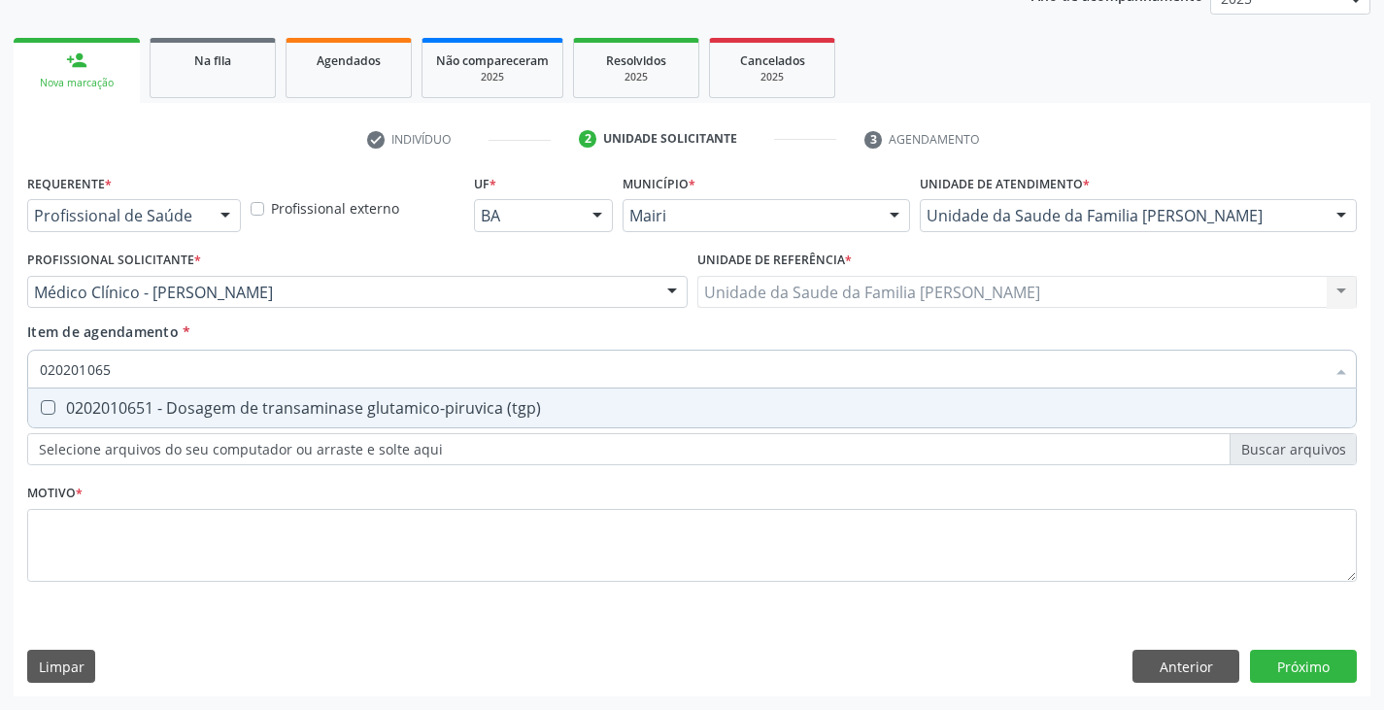
click at [205, 404] on div "0202010651 - Dosagem de transaminase glutamico-piruvica (tgp)" at bounding box center [692, 408] width 1304 height 16
checkbox \(tgp\) "true"
type input "02020106"
checkbox \(tgp\) "false"
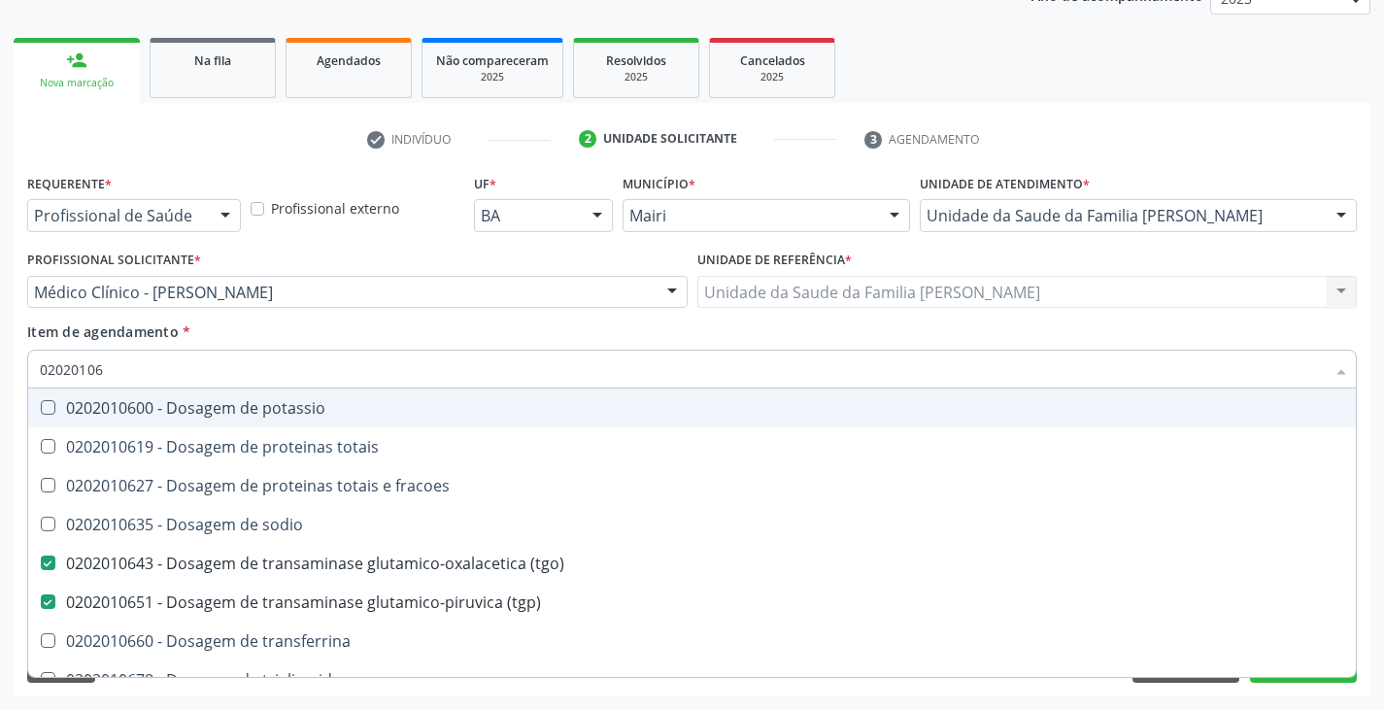
type input "0202010"
checkbox \(tgo\) "false"
checkbox \(tgp\) "false"
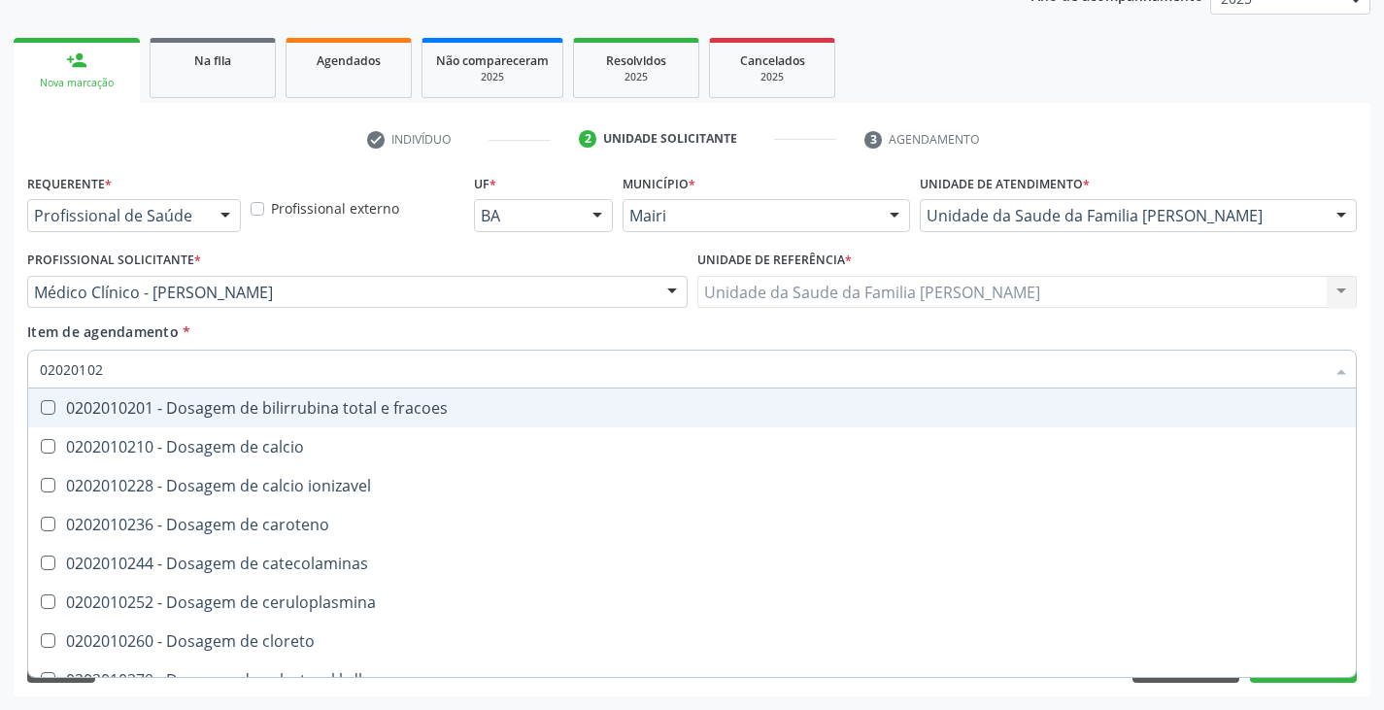
type input "020201029"
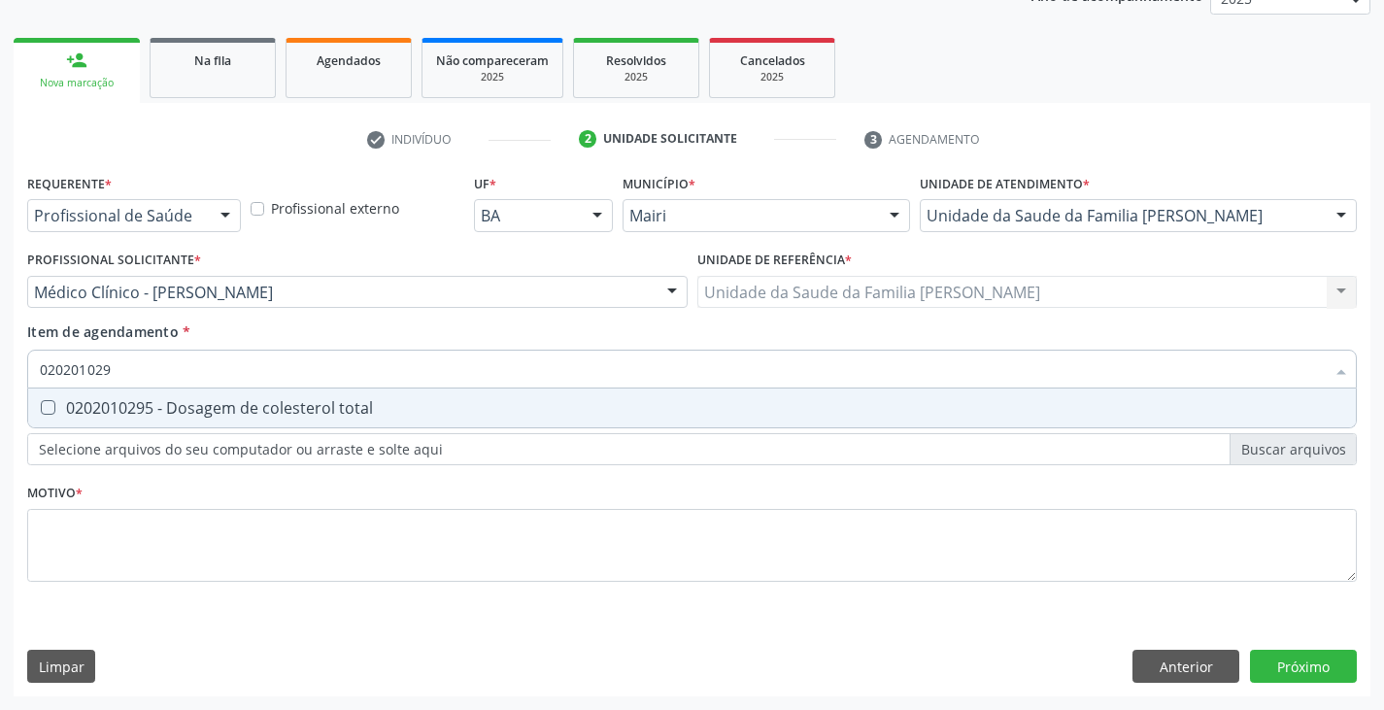
click at [205, 404] on div "0202010295 - Dosagem de colesterol total" at bounding box center [692, 408] width 1304 height 16
checkbox total "true"
type input "02020102"
checkbox total "false"
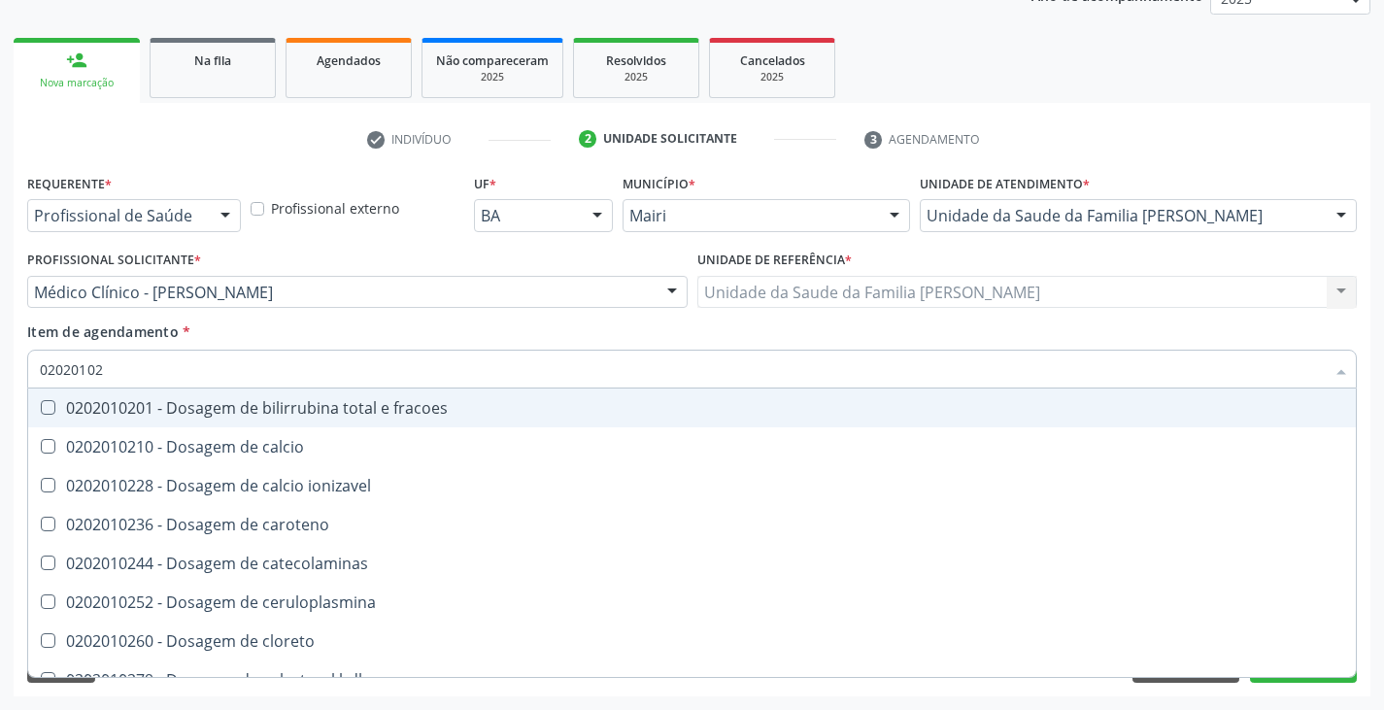
type input "020201028"
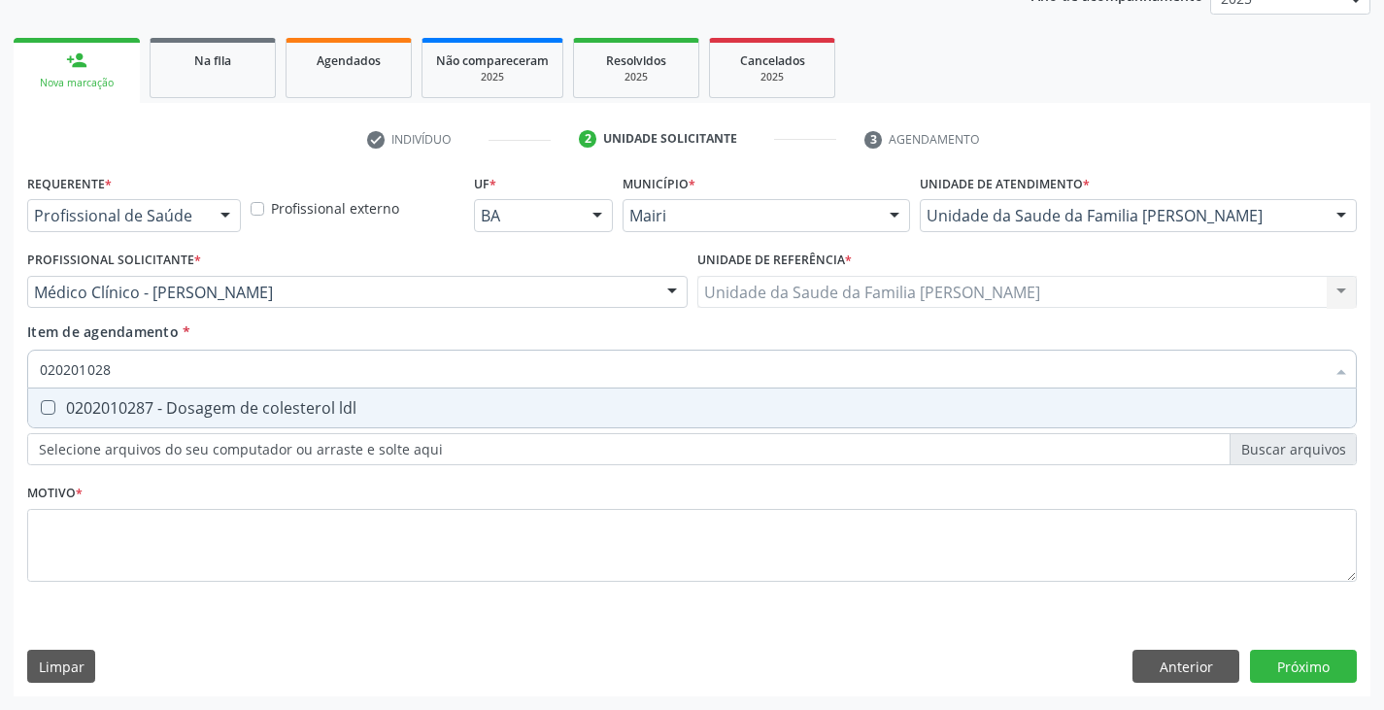
click at [205, 404] on div "0202010287 - Dosagem de colesterol ldl" at bounding box center [692, 408] width 1304 height 16
checkbox ldl "true"
type input "02020102"
checkbox ldl "false"
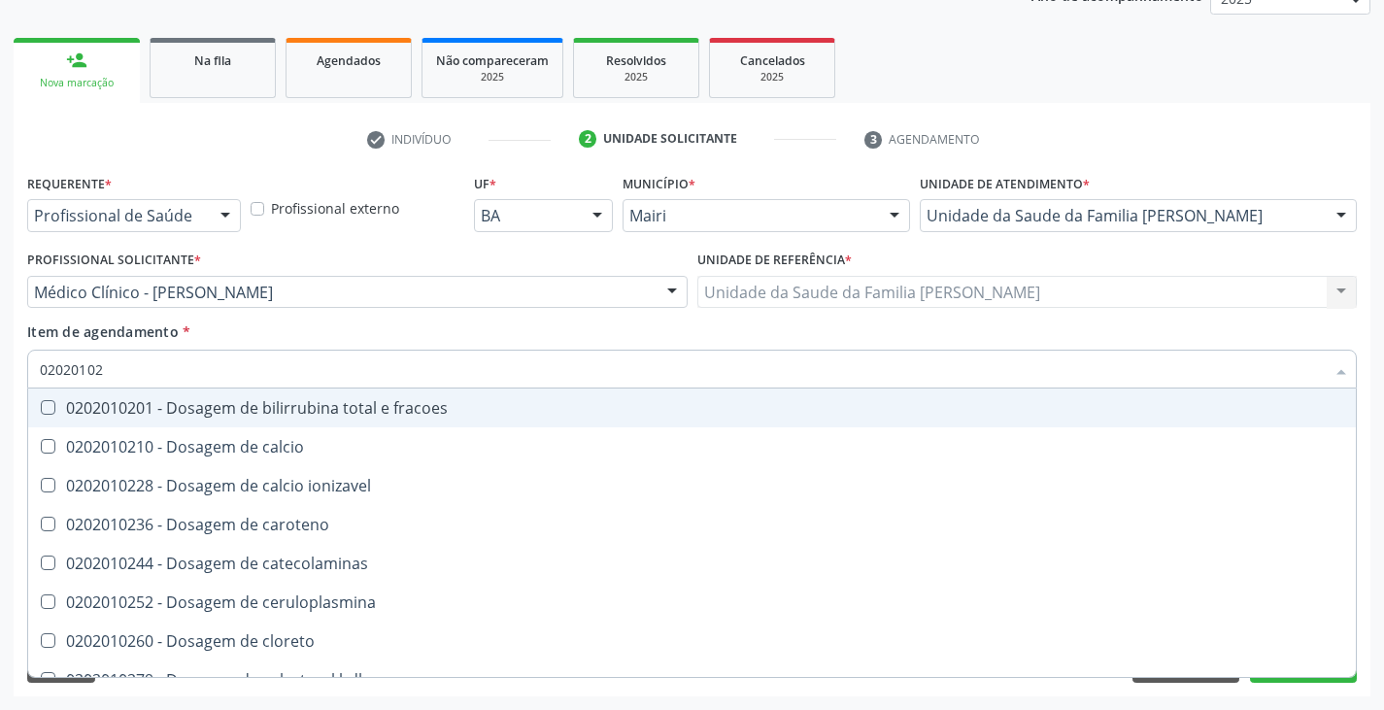
type input "020201027"
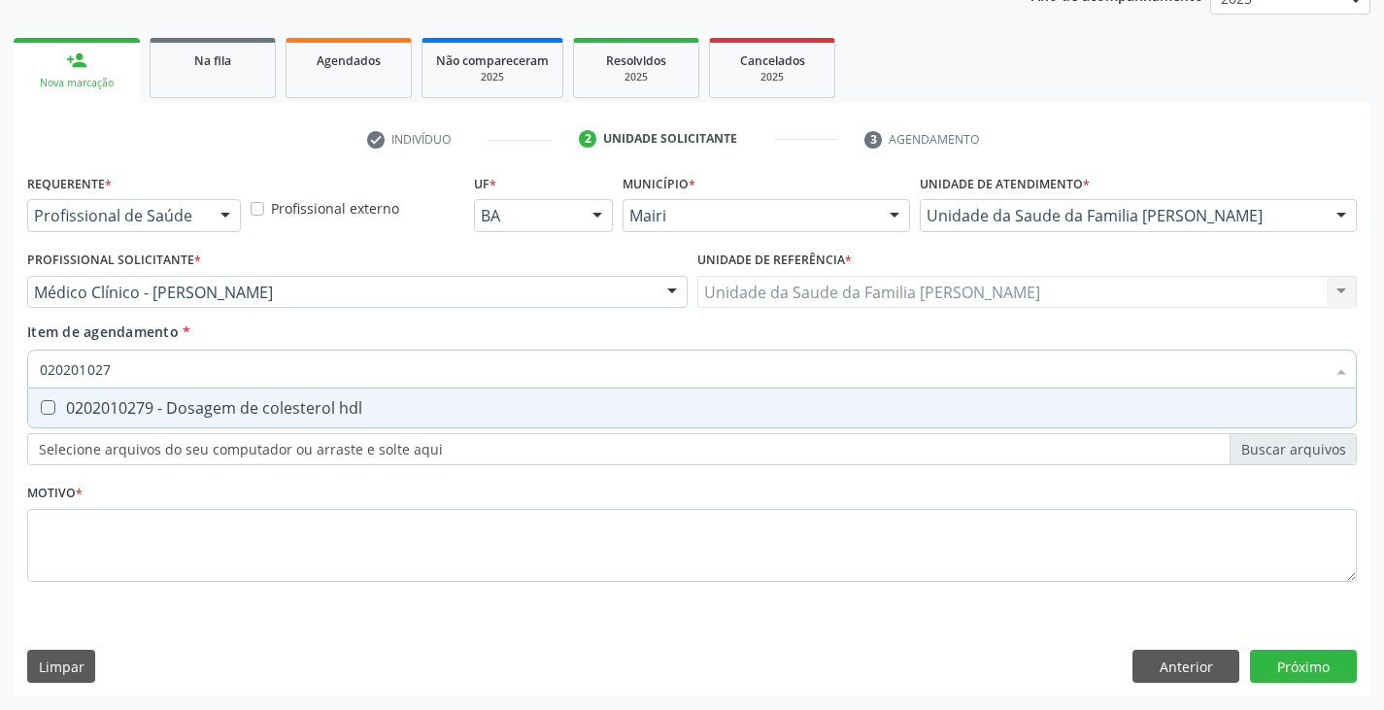
click at [205, 404] on div "0202010279 - Dosagem de colesterol hdl" at bounding box center [692, 408] width 1304 height 16
checkbox hdl "true"
type input "02020102"
checkbox hdl "false"
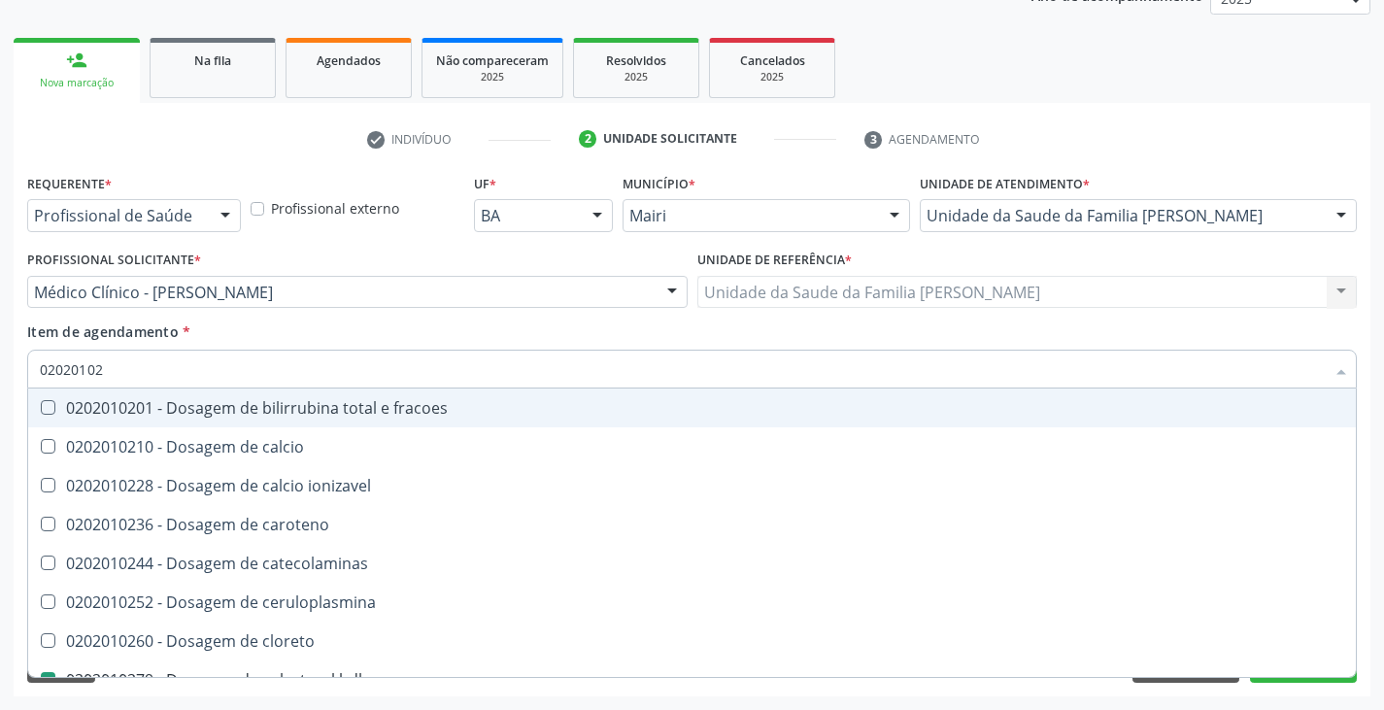
type input "0202010"
checkbox hdl "false"
checkbox ldl "false"
checkbox total "false"
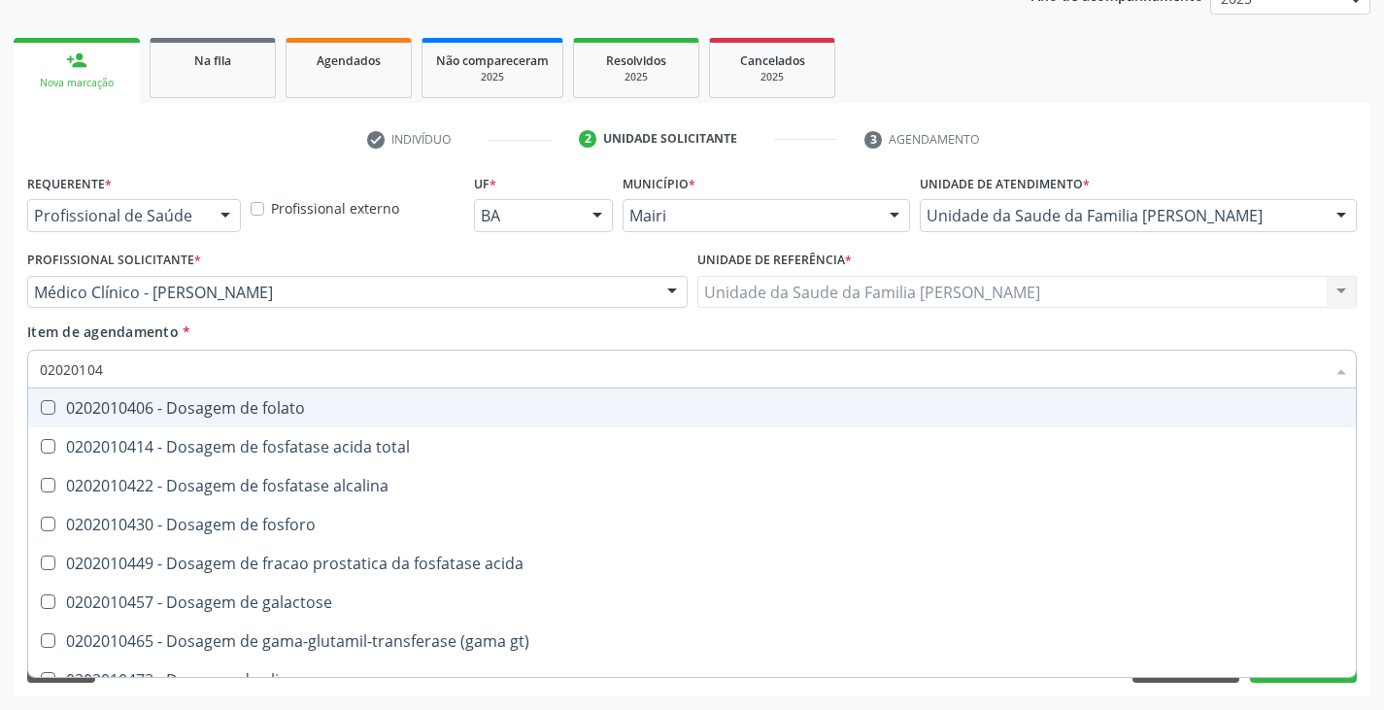
type input "020201047"
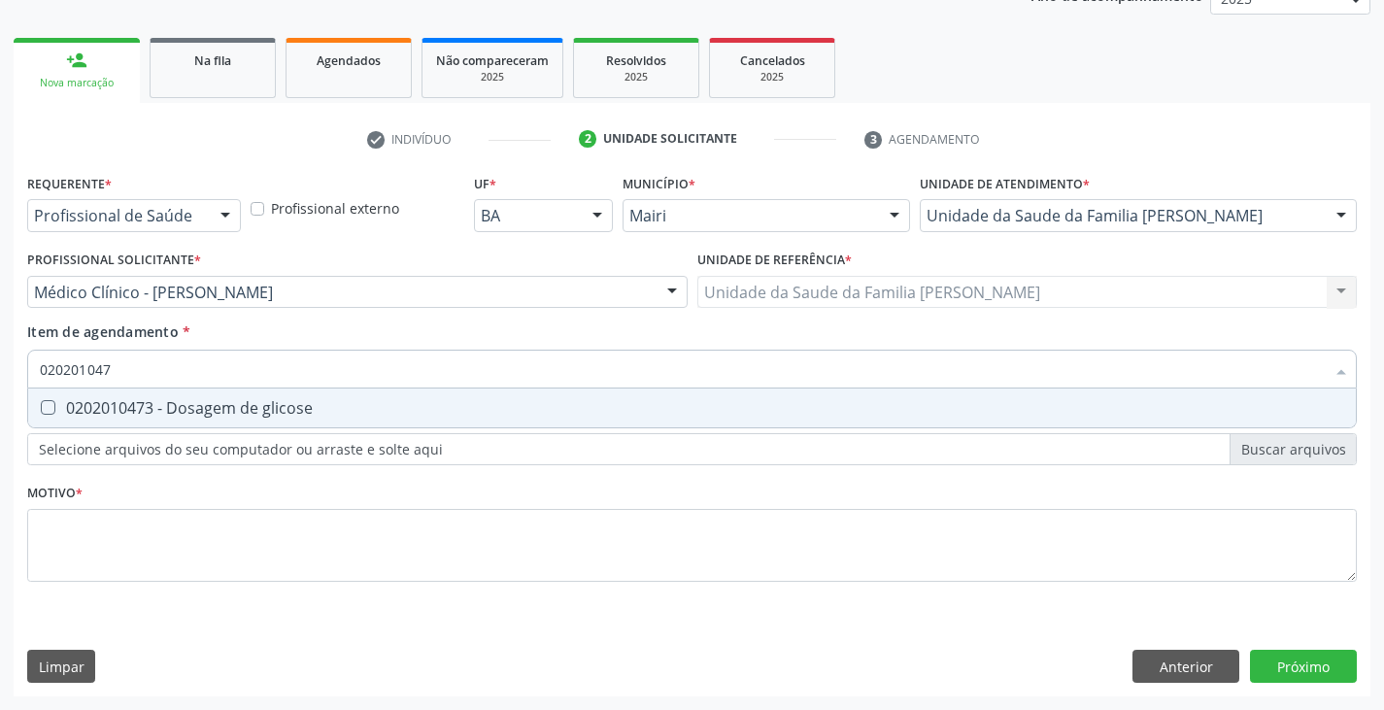
click at [205, 404] on div "0202010473 - Dosagem de glicose" at bounding box center [692, 408] width 1304 height 16
checkbox glicose "true"
type input "02020104"
checkbox glicose "false"
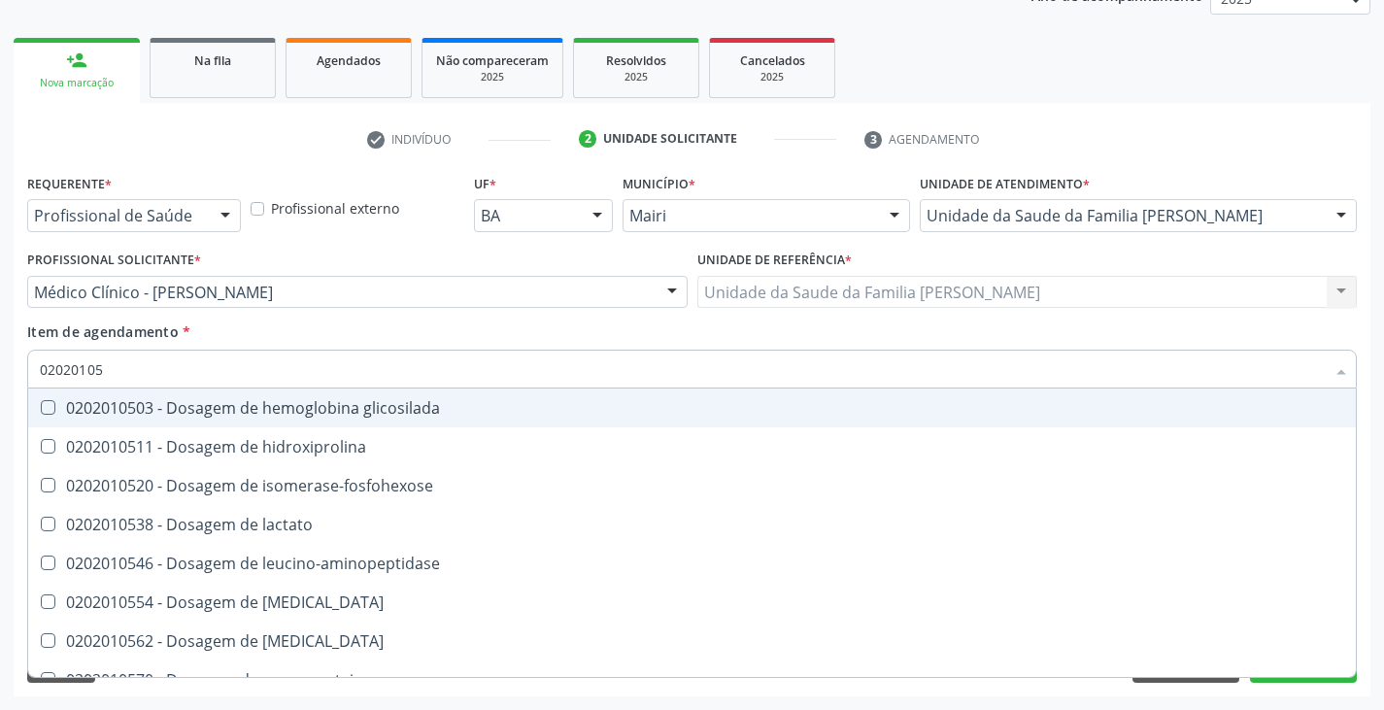
type input "020201050"
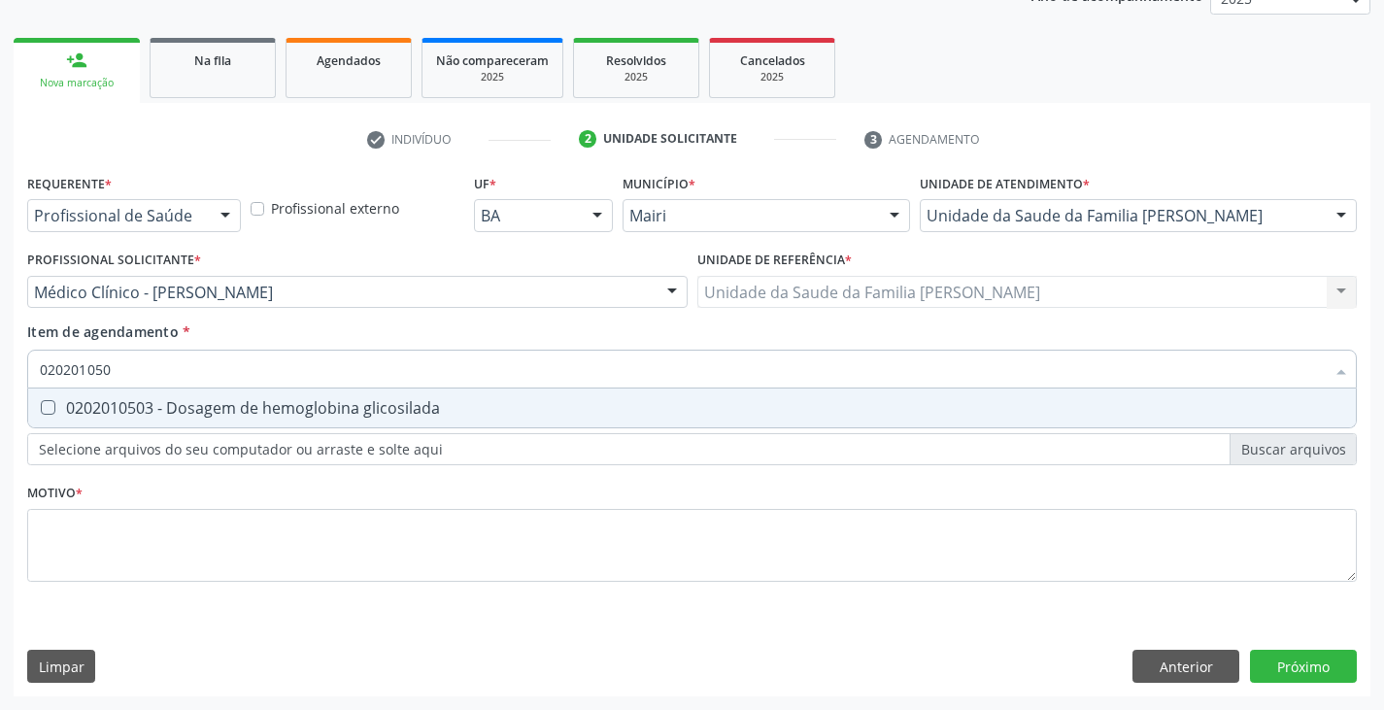
click at [205, 404] on div "0202010503 - Dosagem de hemoglobina glicosilada" at bounding box center [692, 408] width 1304 height 16
checkbox glicosilada "true"
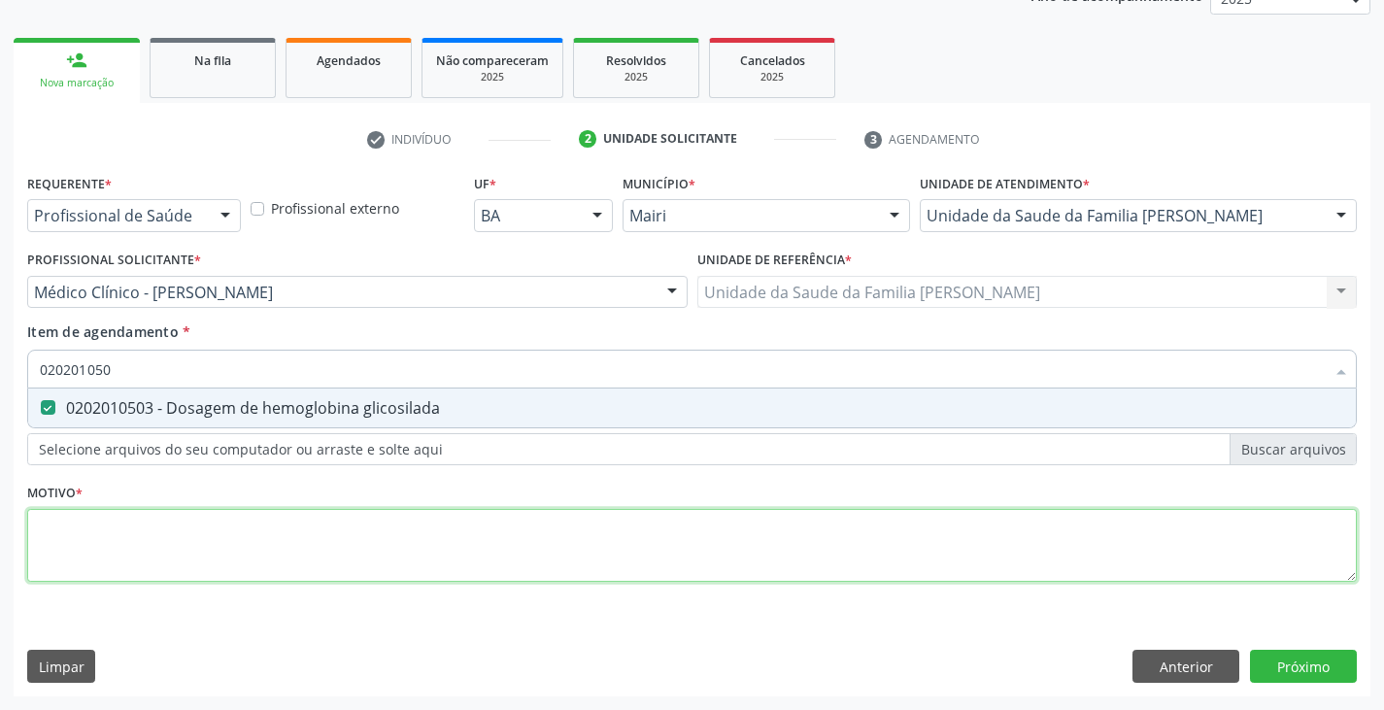
click at [205, 544] on div "Requerente * Profissional de Saúde Profissional de Saúde Paciente Nenhum result…" at bounding box center [692, 389] width 1330 height 440
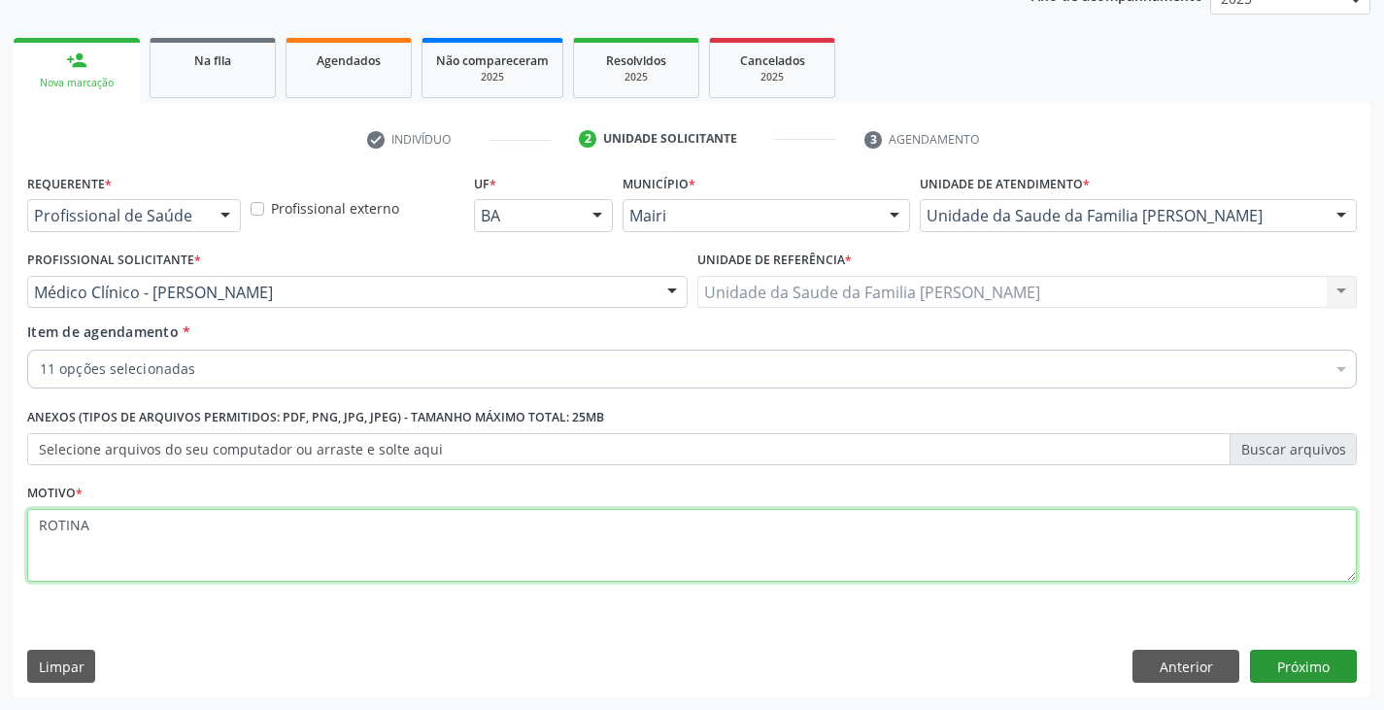
type textarea "ROTINA"
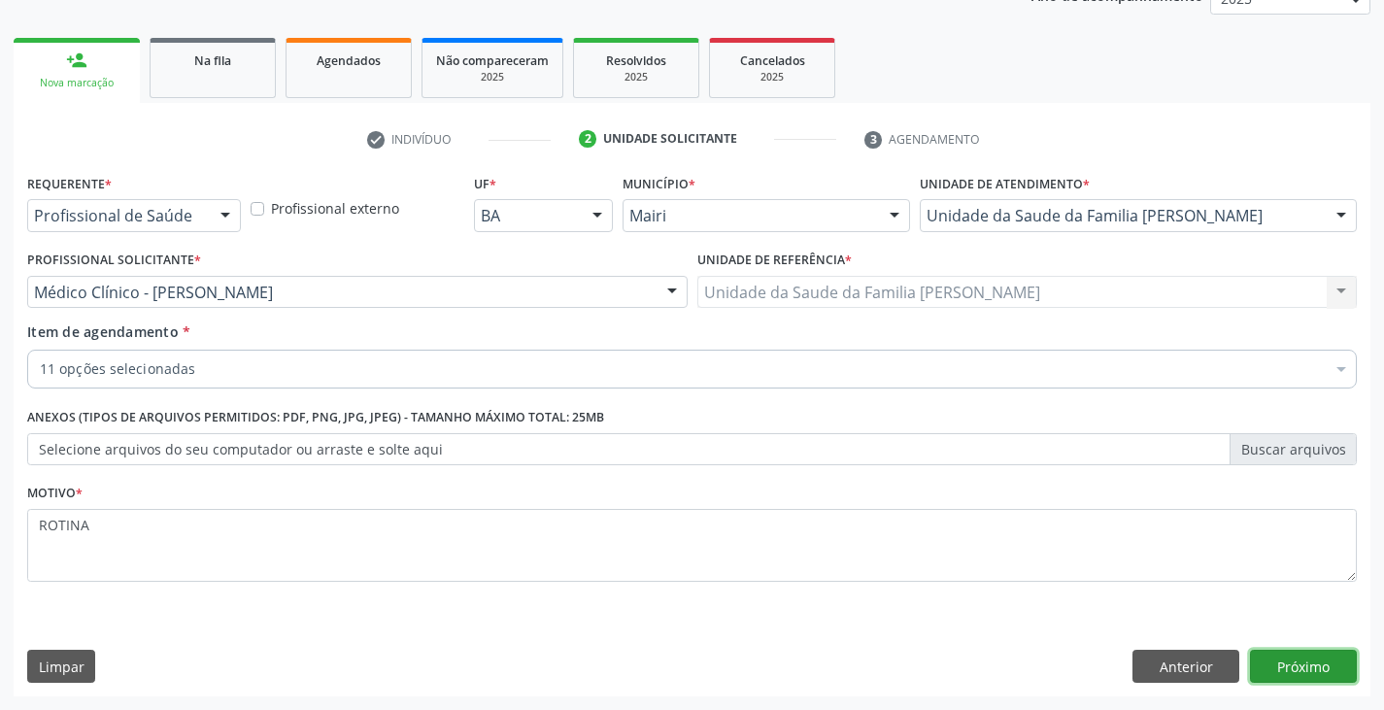
click at [1309, 665] on button "Próximo" at bounding box center [1303, 666] width 107 height 33
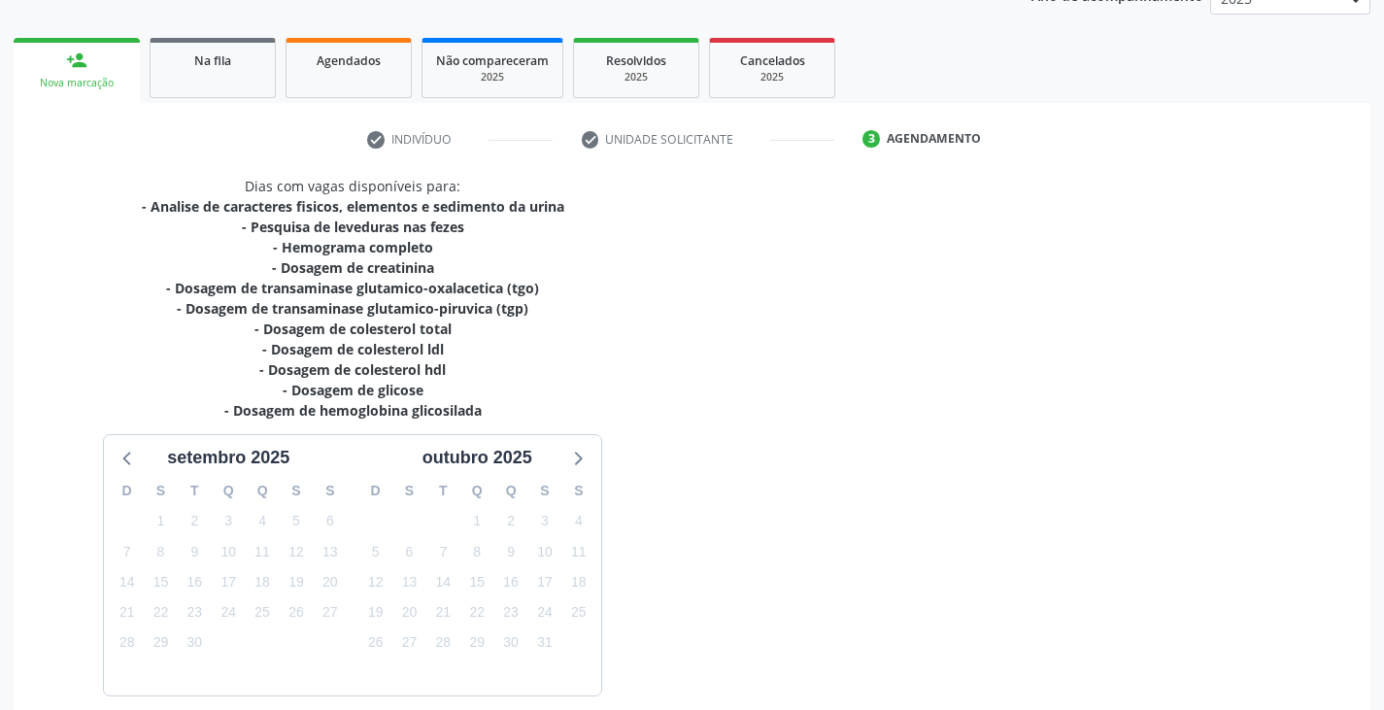
scroll to position [396, 0]
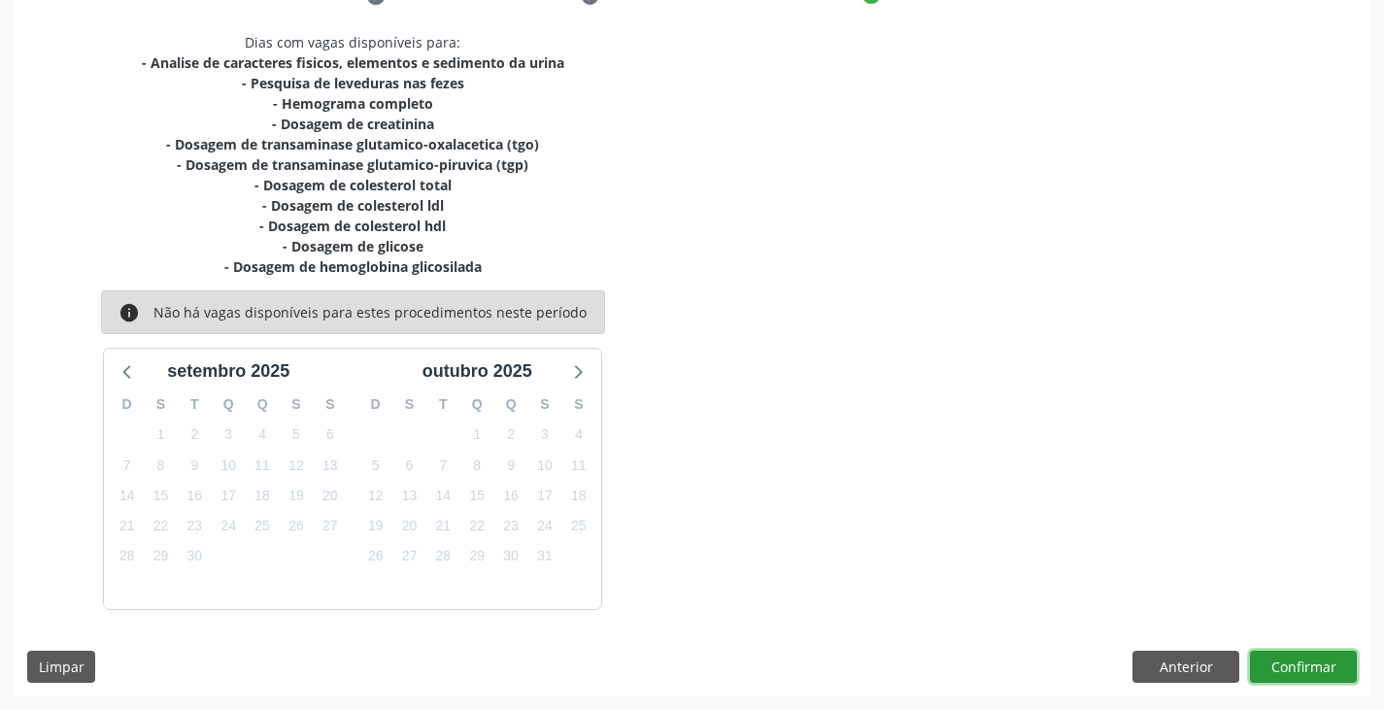
click at [1322, 659] on button "Confirmar" at bounding box center [1303, 667] width 107 height 33
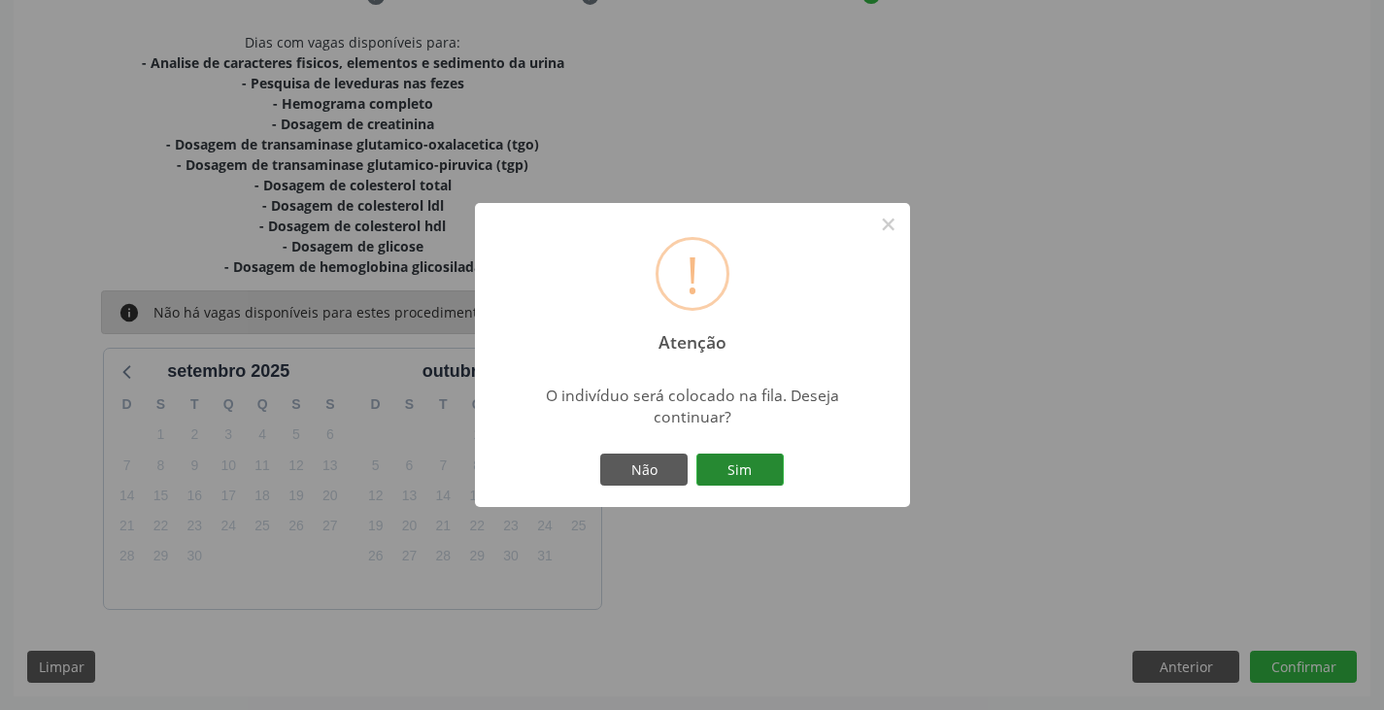
click at [740, 454] on button "Sim" at bounding box center [739, 470] width 87 height 33
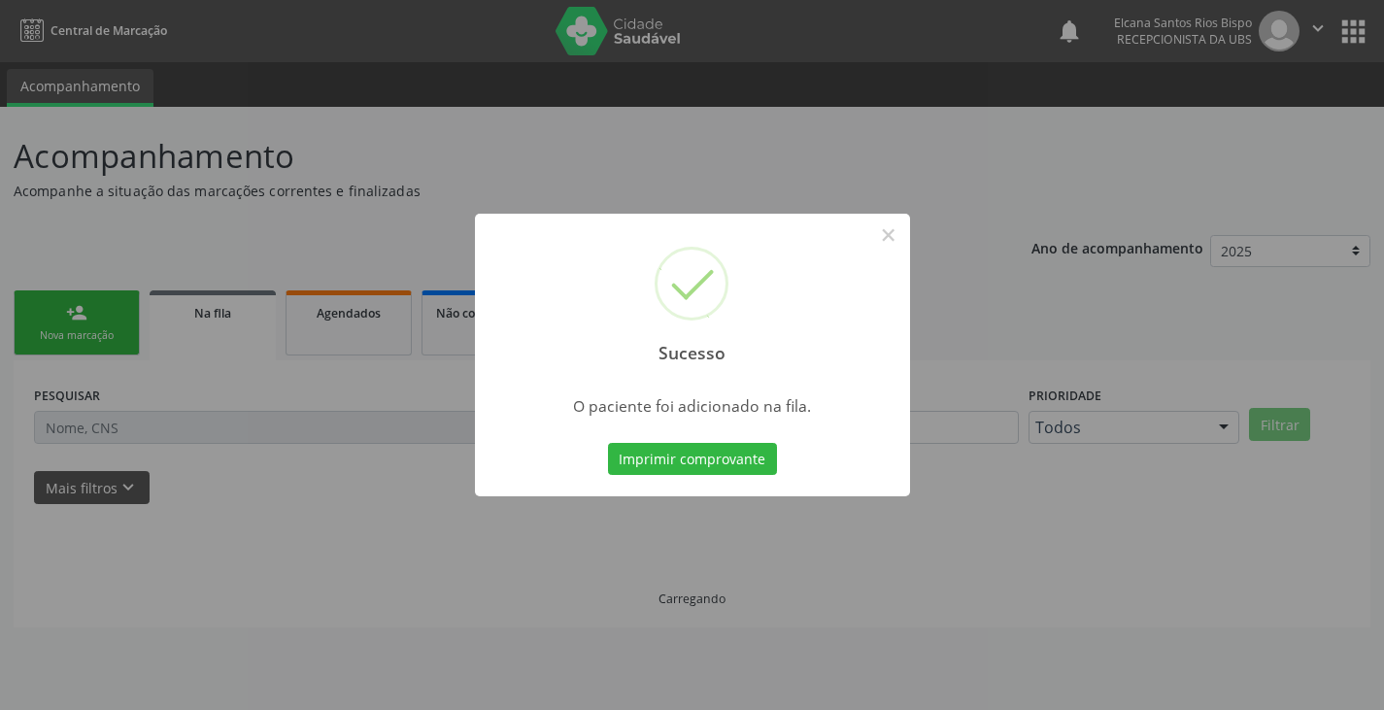
scroll to position [0, 0]
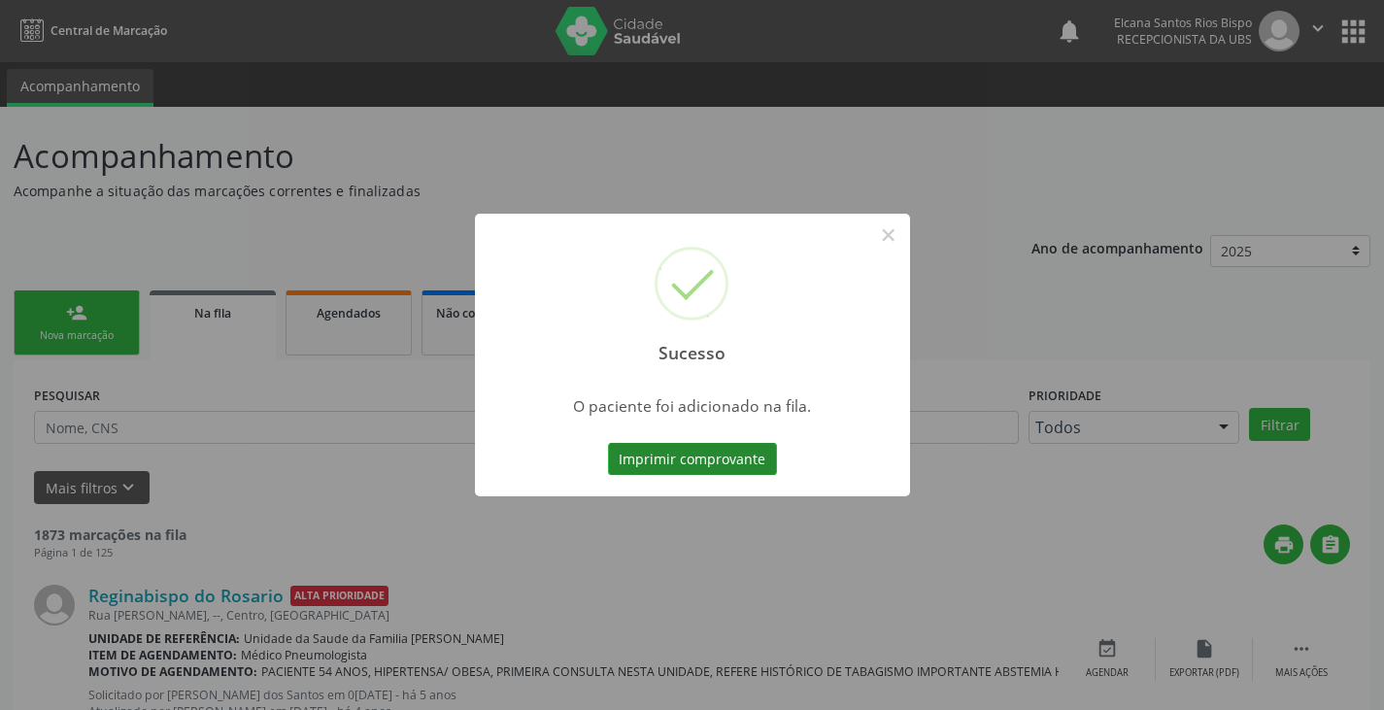
click at [719, 461] on button "Imprimir comprovante" at bounding box center [692, 459] width 169 height 33
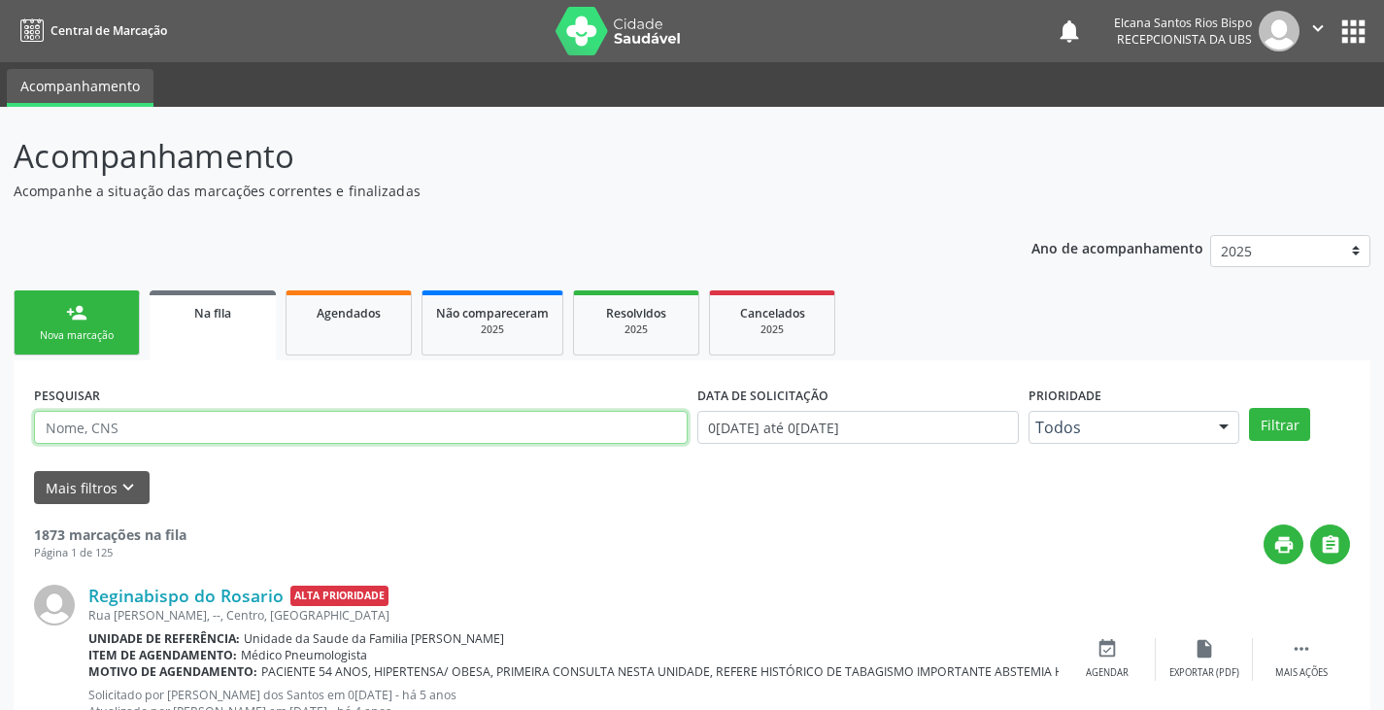
click at [179, 419] on input "text" at bounding box center [361, 427] width 654 height 33
paste input "700 7049 9615 9977"
type input "700 7049 9615 9977"
click at [1249, 408] on button "Filtrar" at bounding box center [1279, 424] width 61 height 33
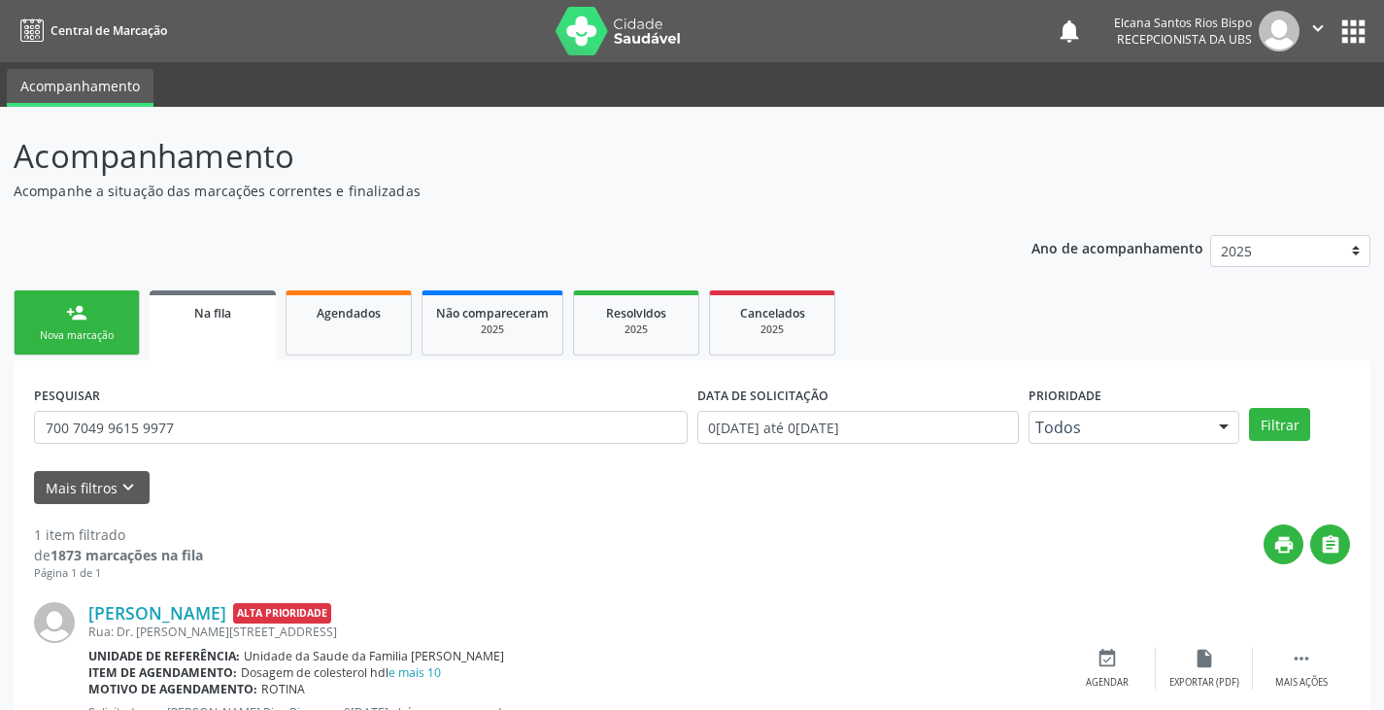
scroll to position [79, 0]
